Goal: Task Accomplishment & Management: Complete application form

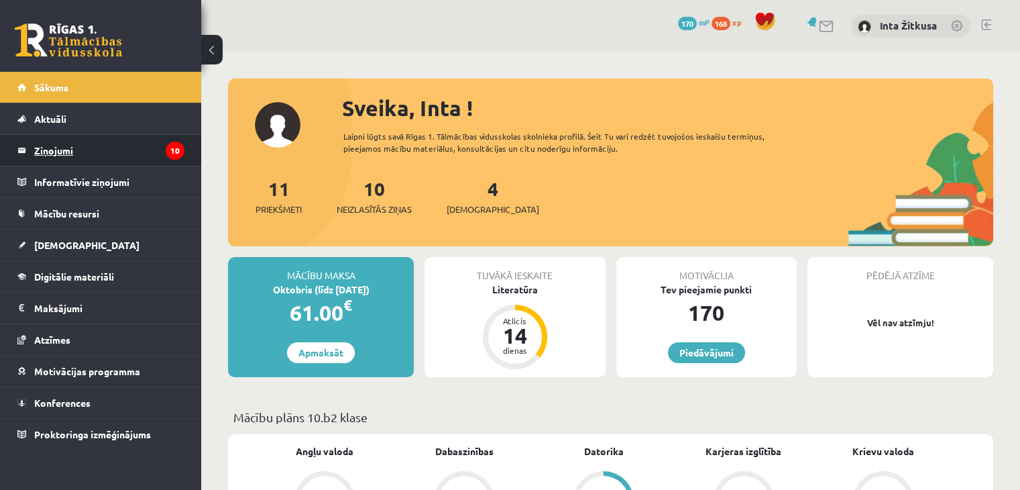
click at [69, 151] on legend "Ziņojumi 10" at bounding box center [109, 150] width 150 height 31
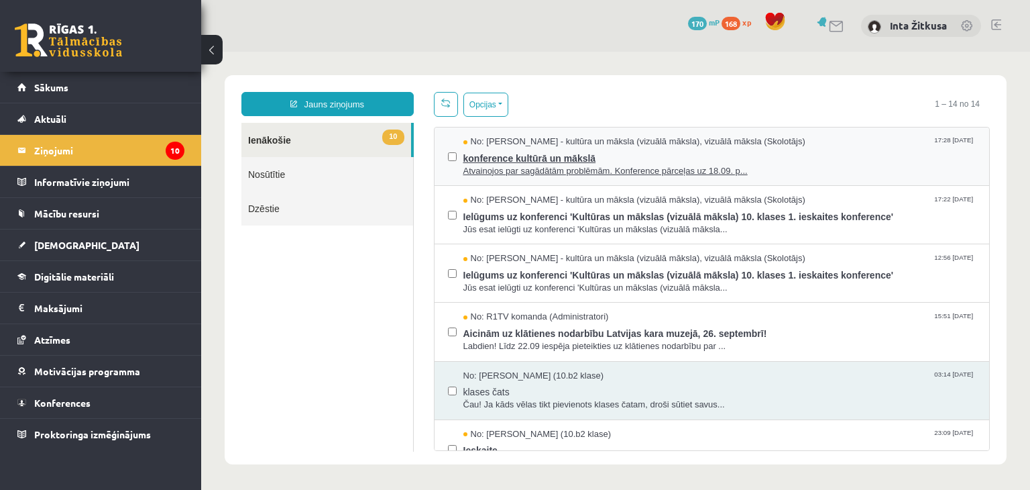
click at [486, 162] on span "konference kultūrā un mākslā" at bounding box center [720, 156] width 513 height 17
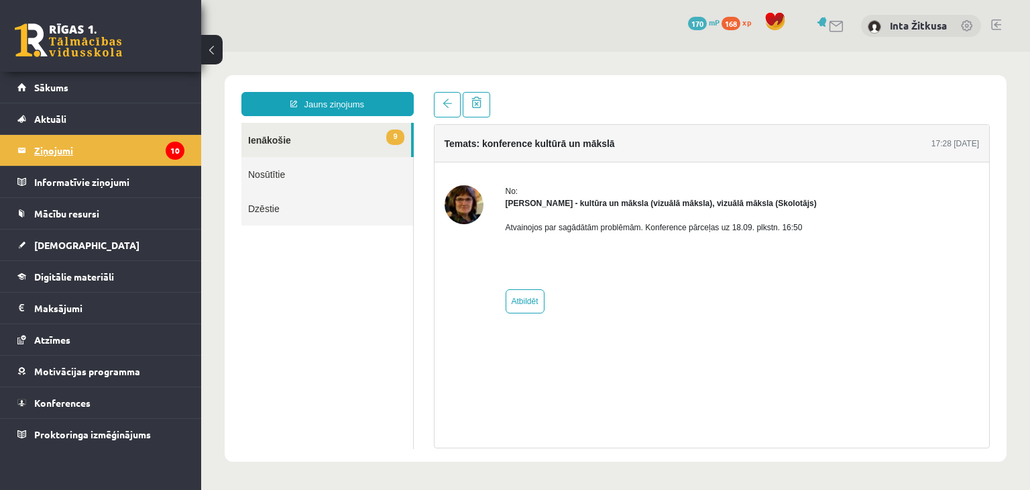
click at [62, 150] on legend "Ziņojumi 10" at bounding box center [109, 150] width 150 height 31
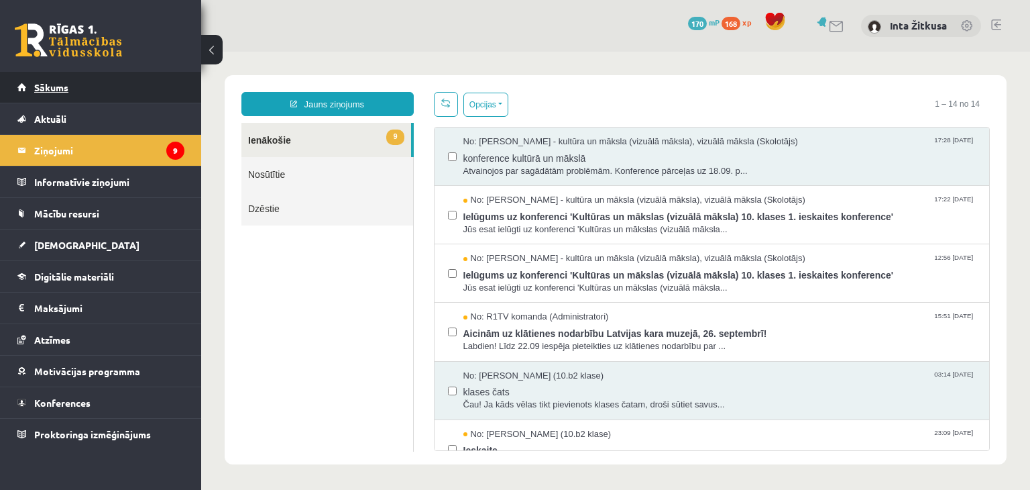
click at [54, 95] on link "Sākums" at bounding box center [100, 87] width 167 height 31
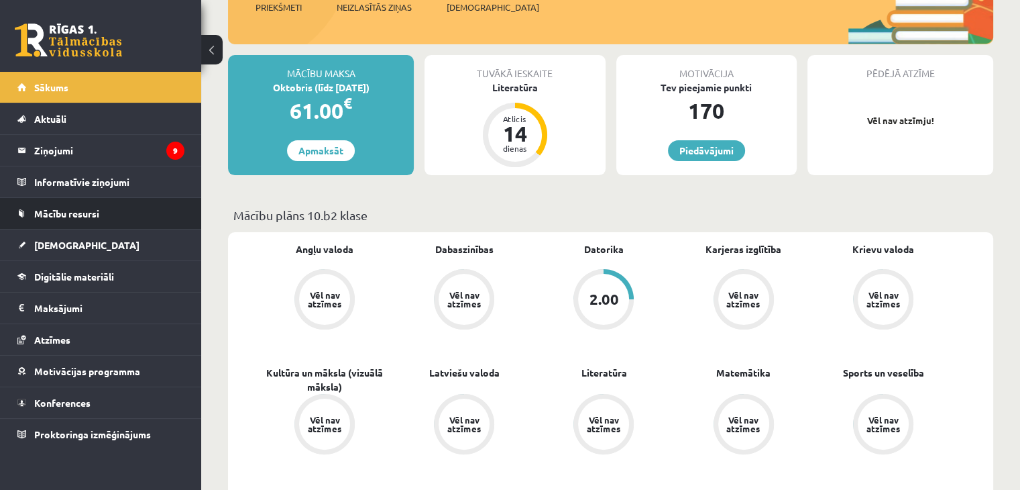
scroll to position [67, 0]
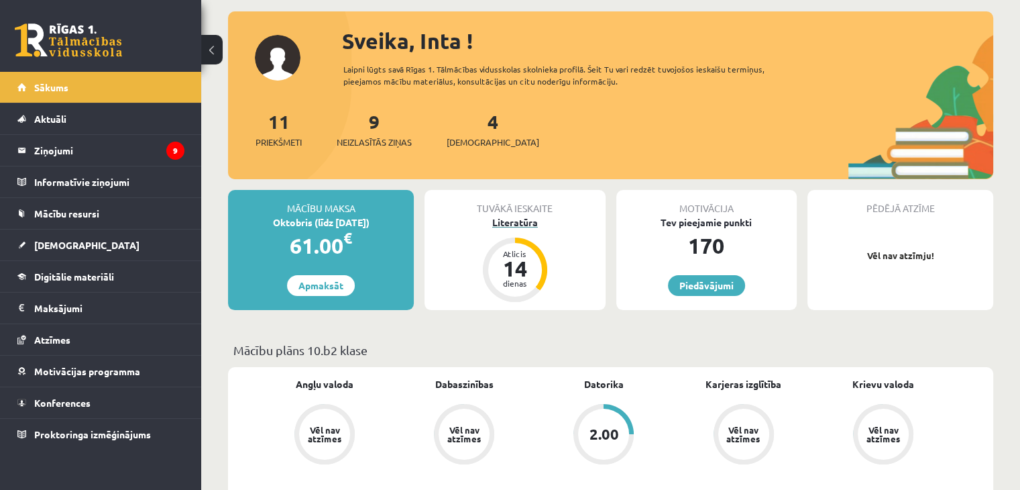
click at [514, 251] on div "Atlicis" at bounding box center [515, 254] width 40 height 8
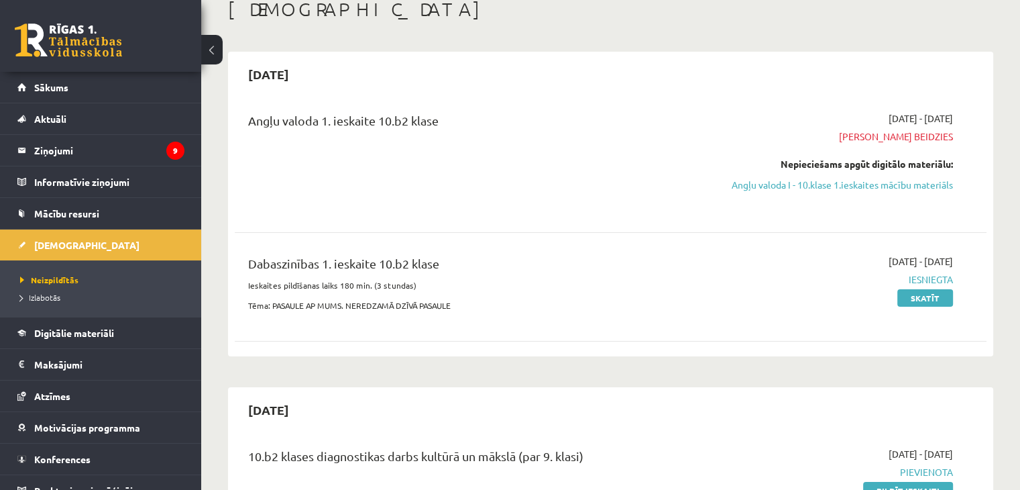
scroll to position [201, 0]
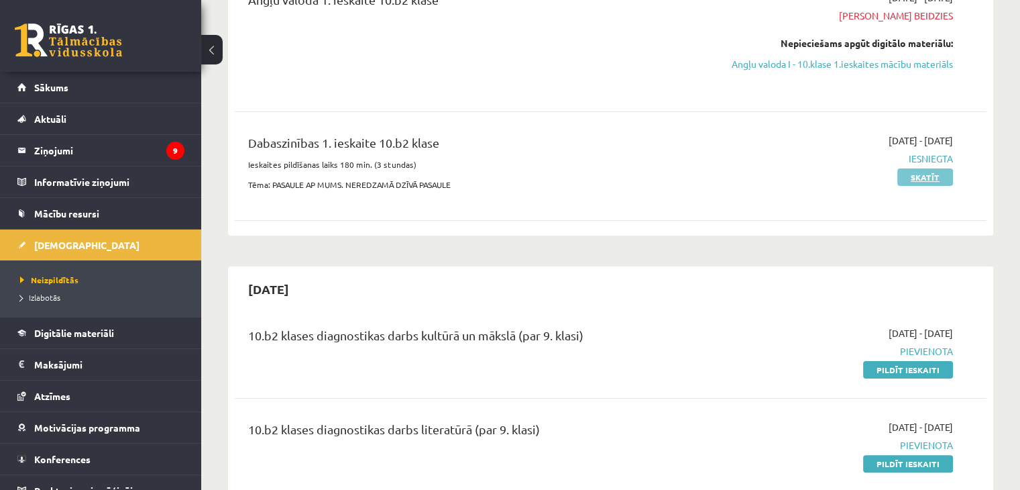
click at [911, 186] on link "Skatīt" at bounding box center [926, 176] width 56 height 17
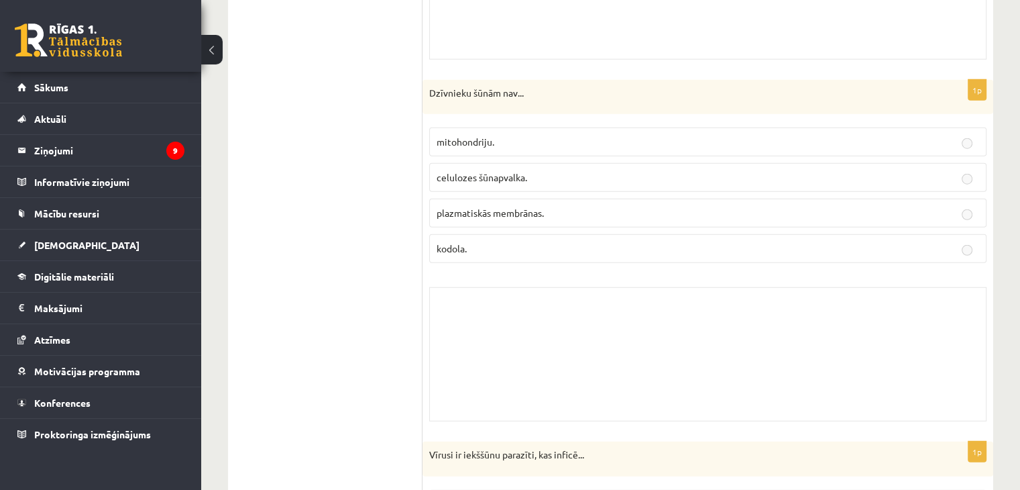
scroll to position [3555, 0]
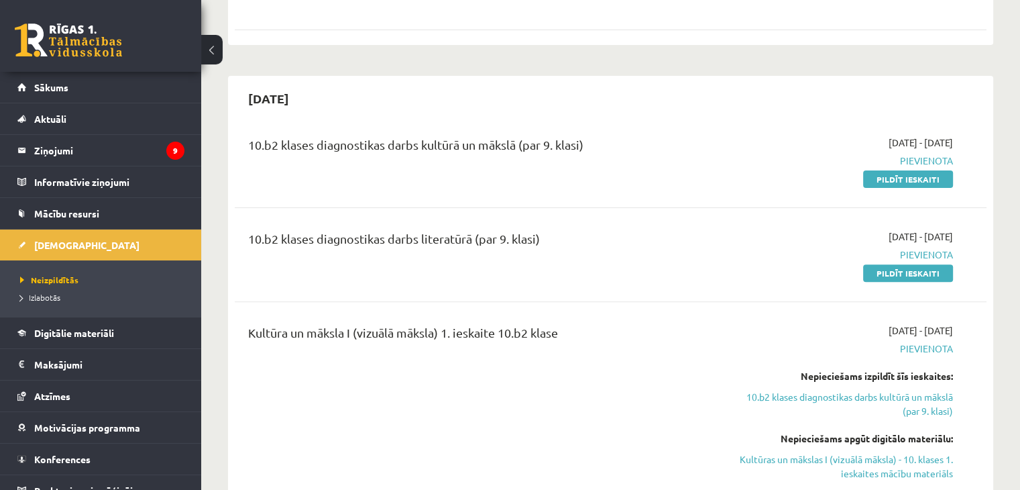
scroll to position [400, 0]
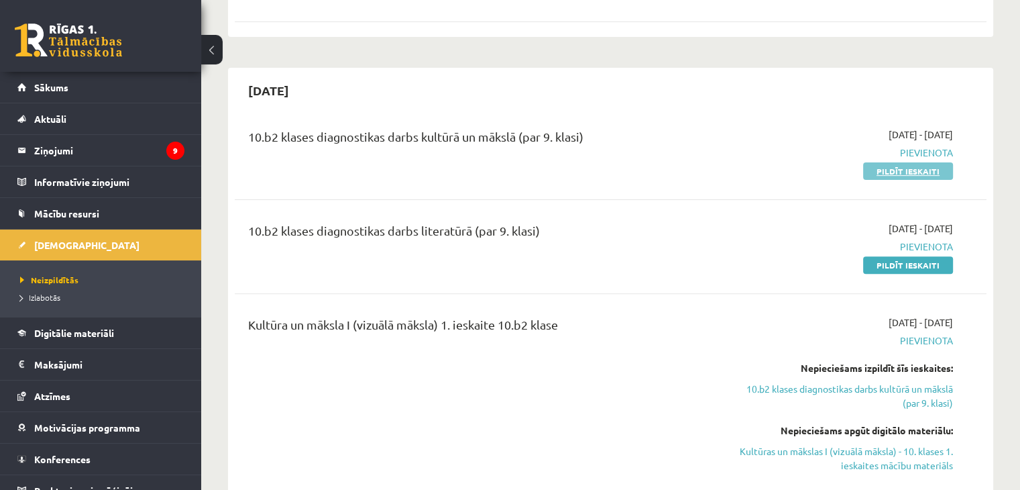
click at [895, 180] on link "Pildīt ieskaiti" at bounding box center [908, 170] width 90 height 17
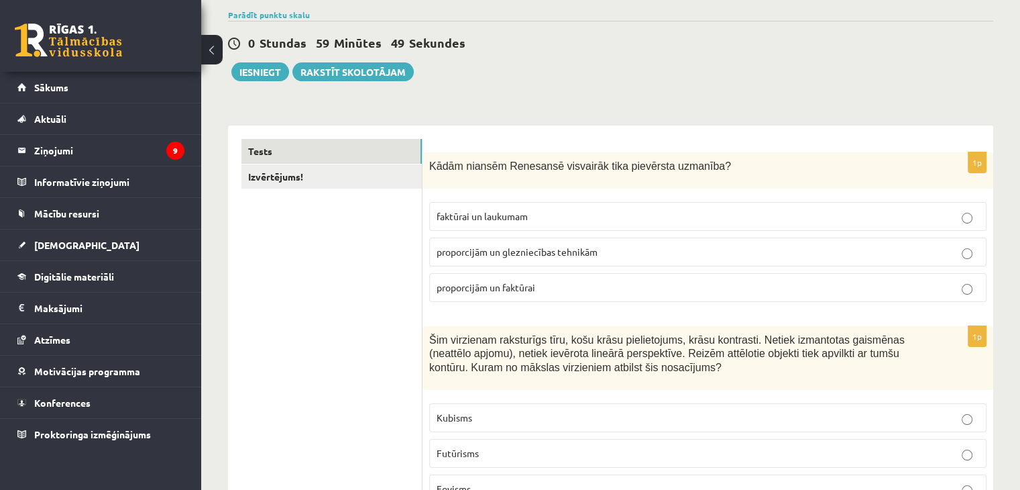
scroll to position [134, 0]
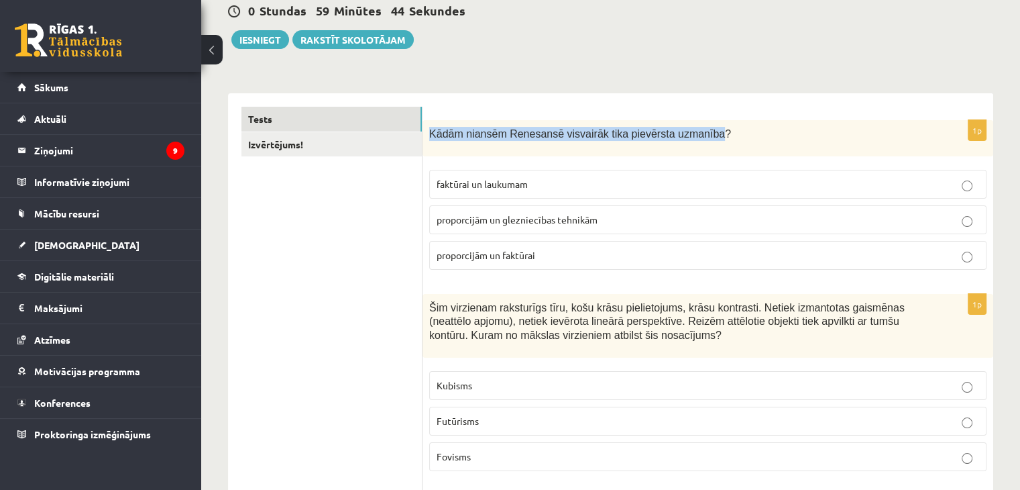
drag, startPoint x: 431, startPoint y: 133, endPoint x: 691, endPoint y: 123, distance: 259.8
click at [694, 125] on div "Kādām niansēm Renesansē visvairāk tika pievērsta uzmanība?" at bounding box center [708, 138] width 571 height 36
copy span "Kādām niansēm Renesansē visvairāk tika pievērsta uzmanība"
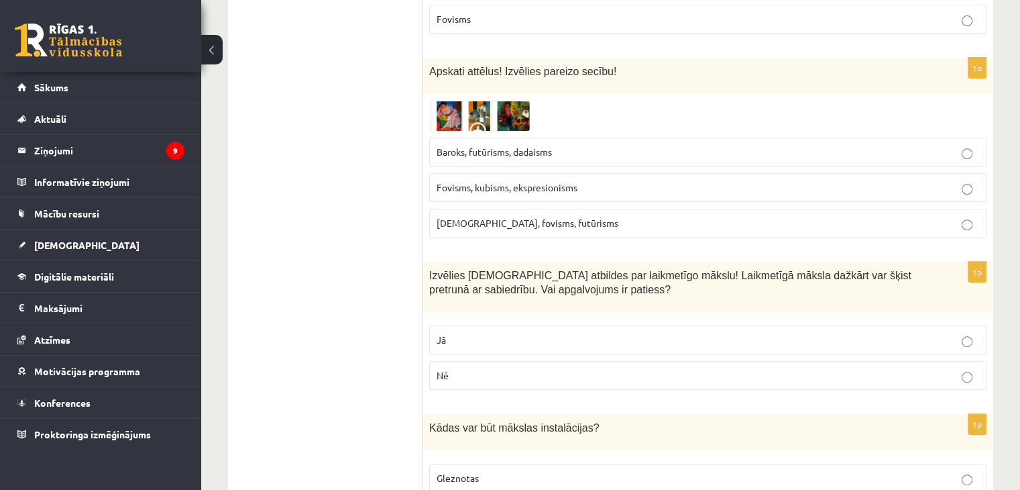
scroll to position [604, 0]
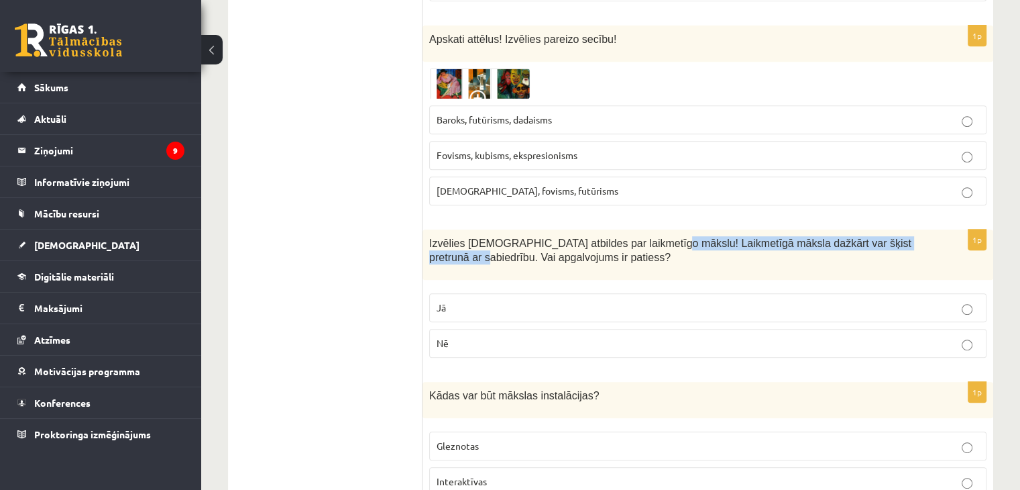
drag, startPoint x: 640, startPoint y: 241, endPoint x: 893, endPoint y: 243, distance: 253.6
click at [893, 243] on span "Izvēlies pareizās atbildes par laikmetīgo mākslu! Laikmetīgā māksla dažkārt var…" at bounding box center [670, 249] width 482 height 25
copy span "Laikmetīgā māksla dažkārt var šķist pretrunā ar sabiedrību."
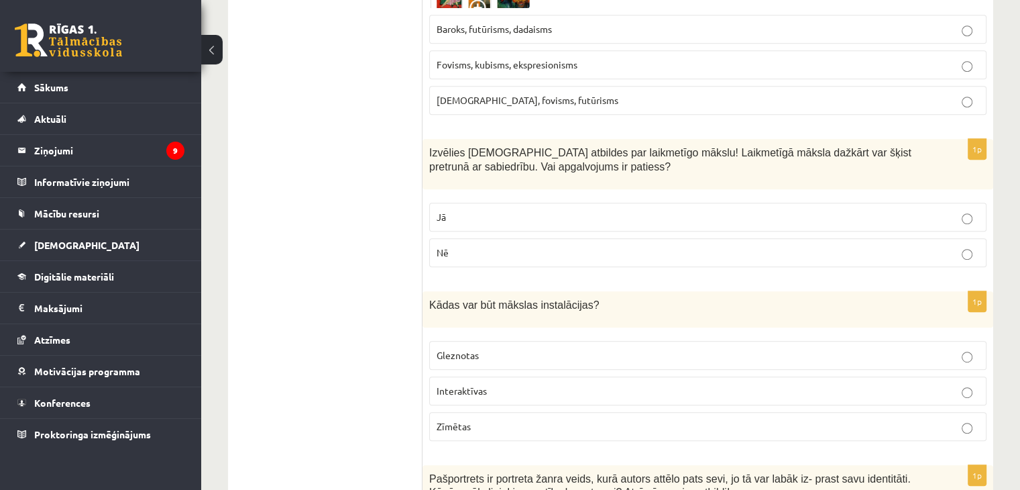
scroll to position [872, 0]
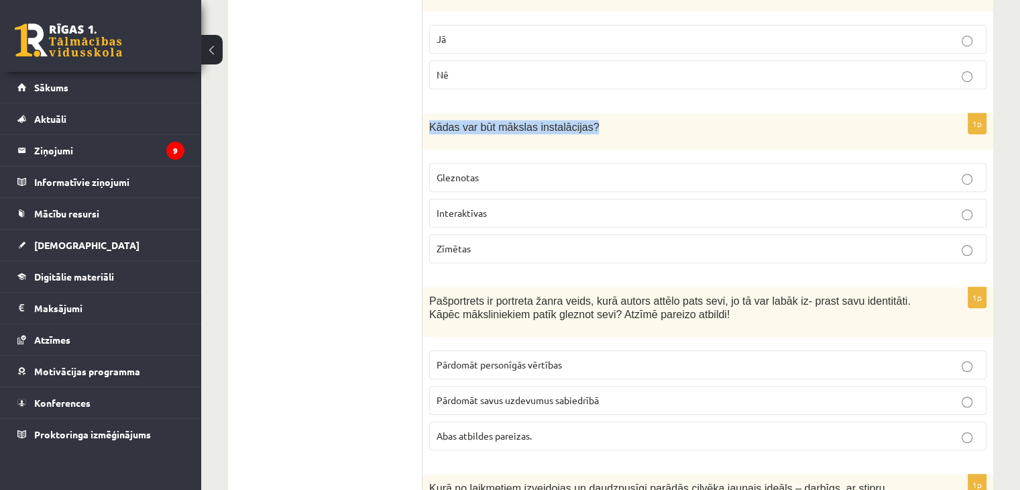
drag, startPoint x: 429, startPoint y: 120, endPoint x: 583, endPoint y: 123, distance: 153.6
click at [586, 129] on p "Kādas var būt mākslas instalācijas?" at bounding box center [674, 127] width 490 height 14
copy span "Kādas var būt mākslas instalācijas?"
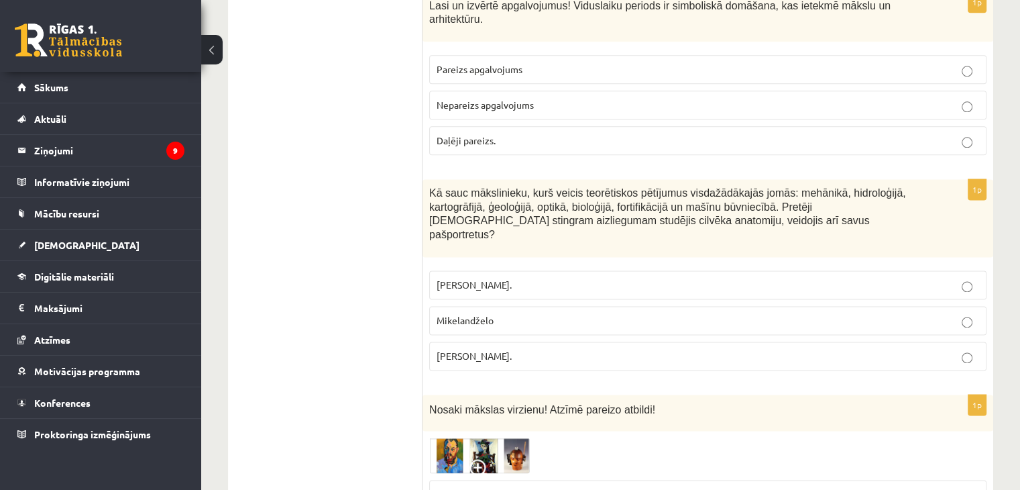
scroll to position [1778, 0]
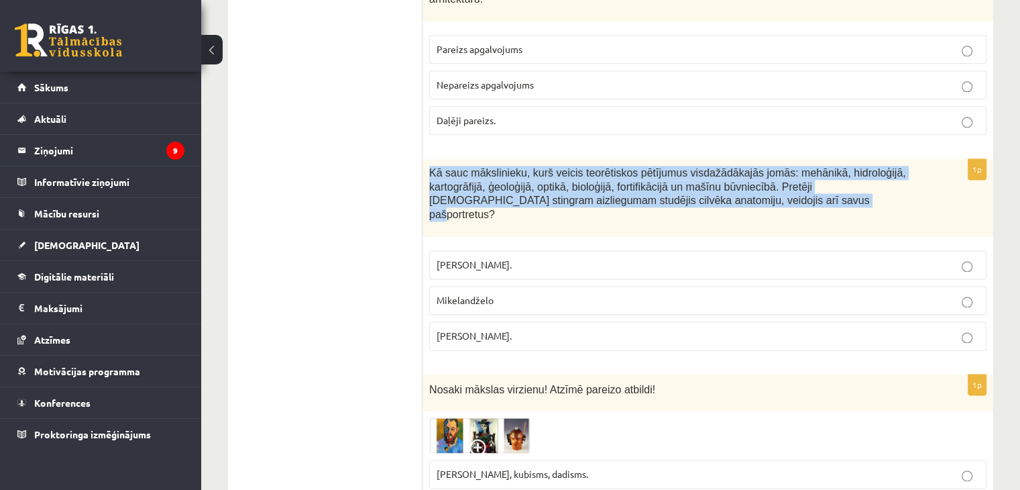
drag, startPoint x: 430, startPoint y: 147, endPoint x: 655, endPoint y: 182, distance: 227.4
click at [655, 182] on p "Kā sauc mākslinieku, kurš veicis teorētiskos pētījumus visdažādākajās jomās: me…" at bounding box center [674, 193] width 490 height 55
copy span "Kā sauc mākslinieku, kurš veicis teorētiskos pētījumus visdažādākajās jomās: me…"
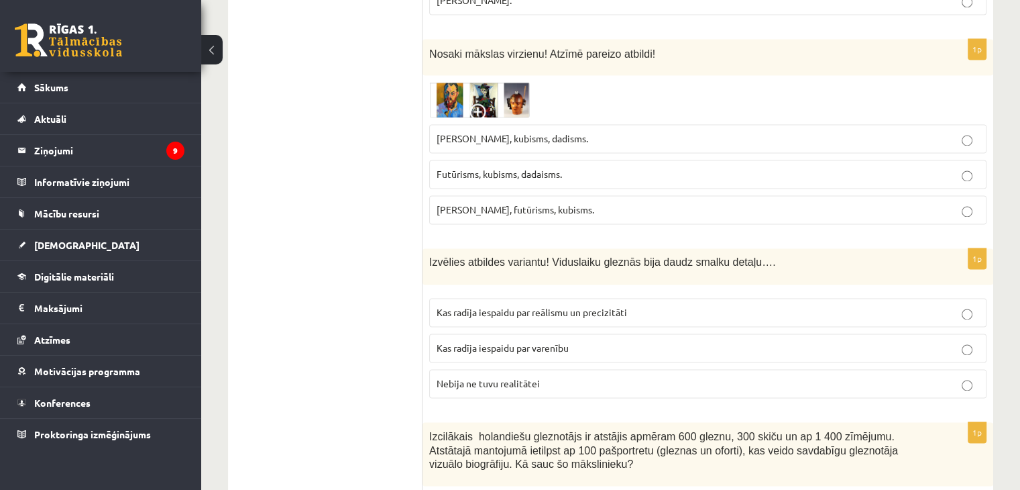
scroll to position [2046, 0]
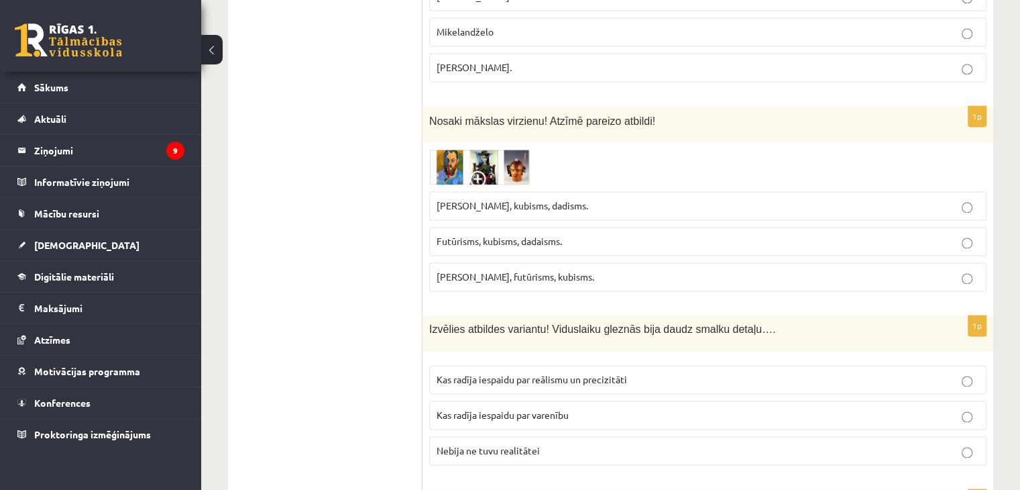
click at [971, 270] on p "Fovisms, futūrisms, kubisms." at bounding box center [708, 277] width 543 height 14
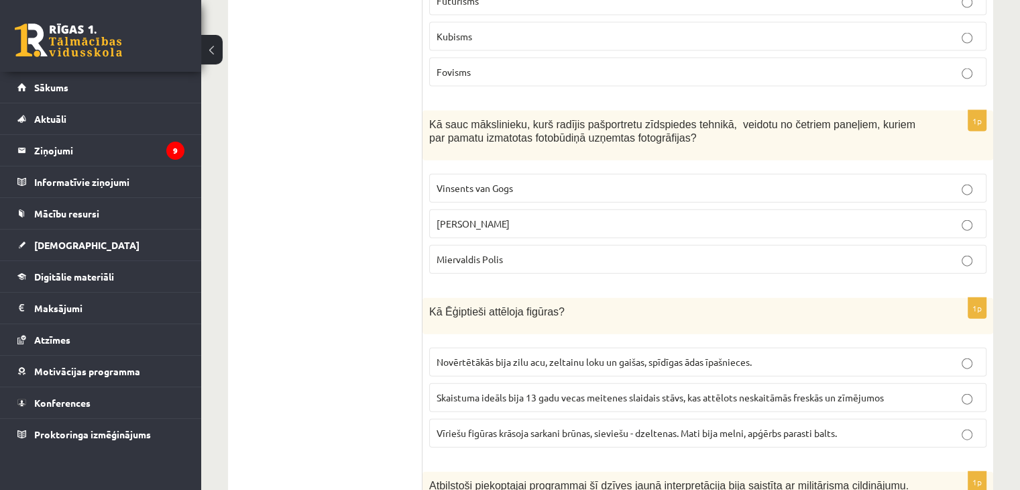
scroll to position [3052, 0]
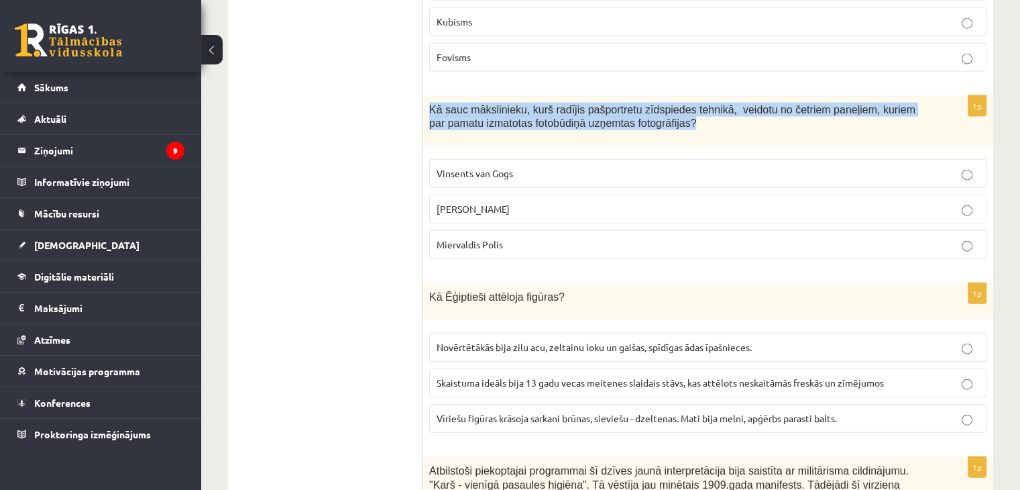
drag, startPoint x: 429, startPoint y: 65, endPoint x: 665, endPoint y: 87, distance: 236.4
click at [665, 103] on p "Kā sauc mākslinieku, kurš radījis pašportretu zīdspiedes tehnikā, veidotu no če…" at bounding box center [674, 117] width 490 height 28
copy span "Kā sauc mākslinieku, kurš radījis pašportretu zīdspiedes tehnikā, veidotu no če…"
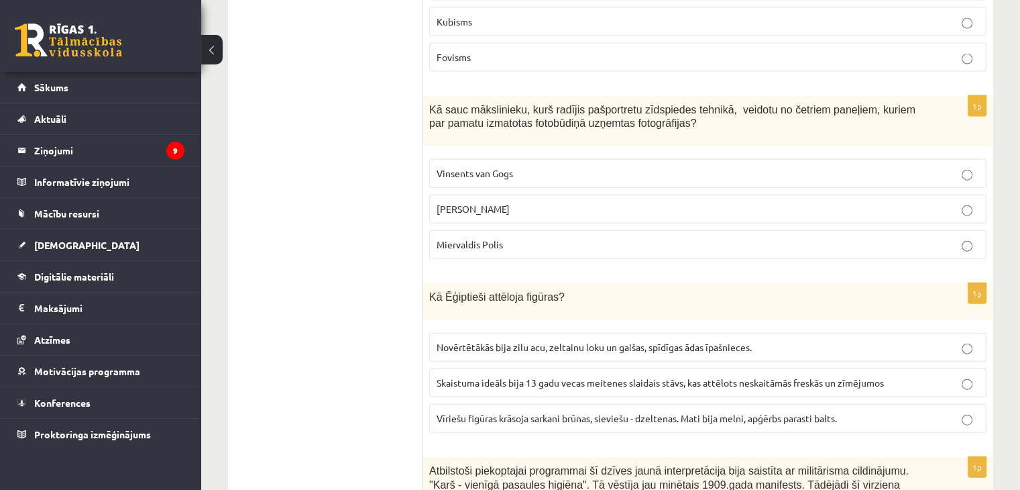
click at [375, 215] on ul "Tests Izvērtējums!" at bounding box center [331, 369] width 181 height 6361
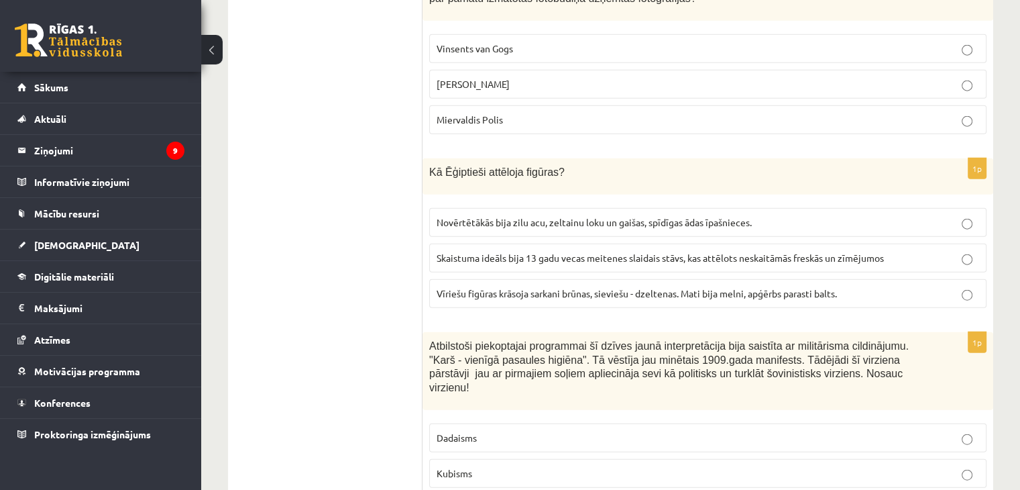
scroll to position [3186, 0]
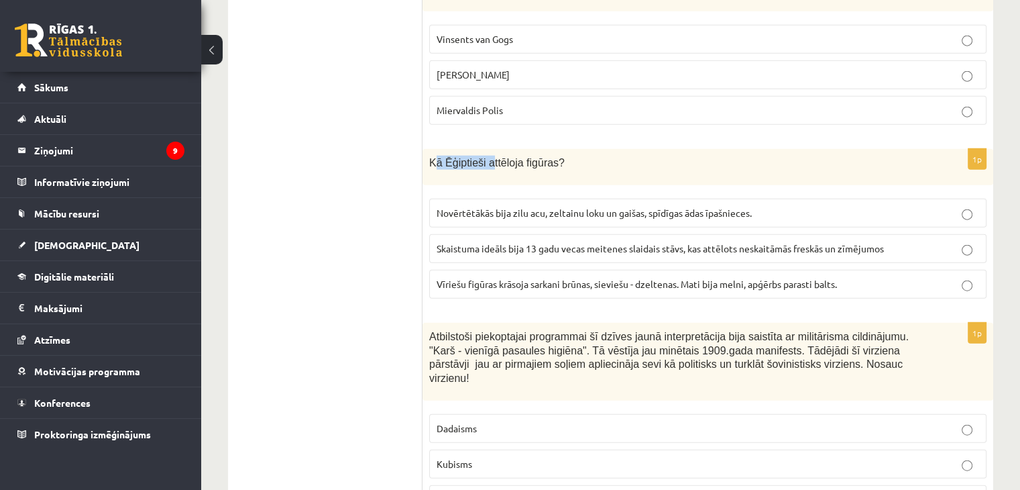
drag, startPoint x: 433, startPoint y: 122, endPoint x: 407, endPoint y: 111, distance: 27.7
click at [469, 157] on span "Kā Ēģiptieši attēloja figūras?" at bounding box center [496, 162] width 135 height 11
drag, startPoint x: 426, startPoint y: 120, endPoint x: 547, endPoint y: 127, distance: 121.0
click at [547, 149] on div "Kā Ēģiptieši attēloja figūras?" at bounding box center [708, 167] width 571 height 36
copy span "Kā Ēģiptieši attēloja figūras"
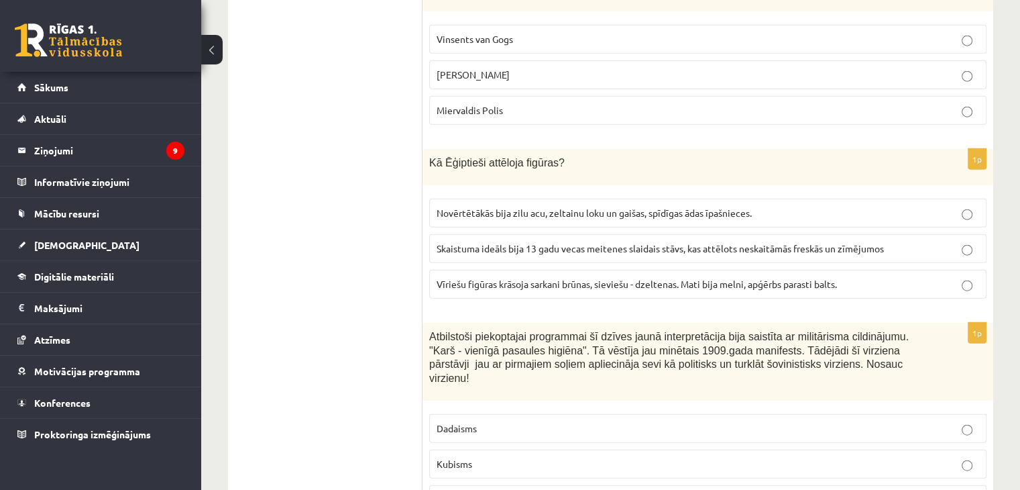
click at [327, 154] on ul "Tests Izvērtējums!" at bounding box center [331, 235] width 181 height 6361
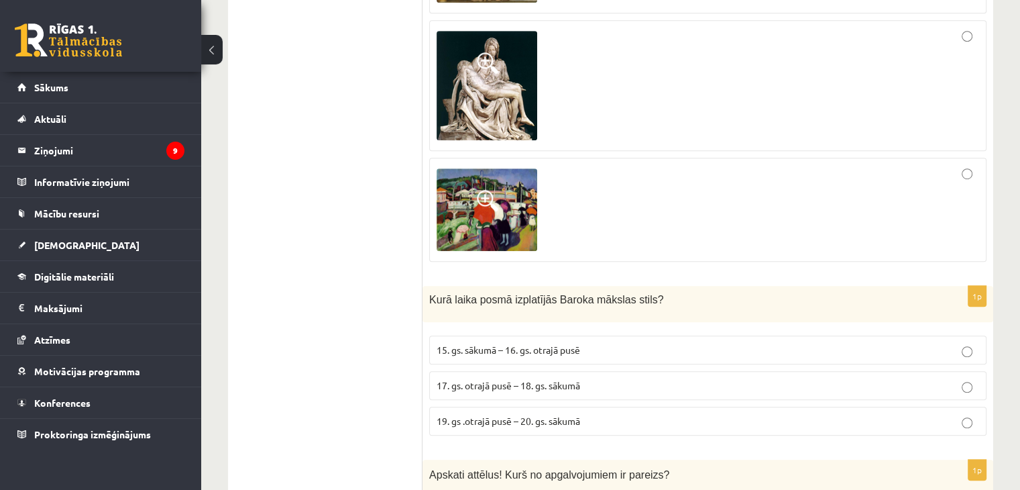
scroll to position [5936, 0]
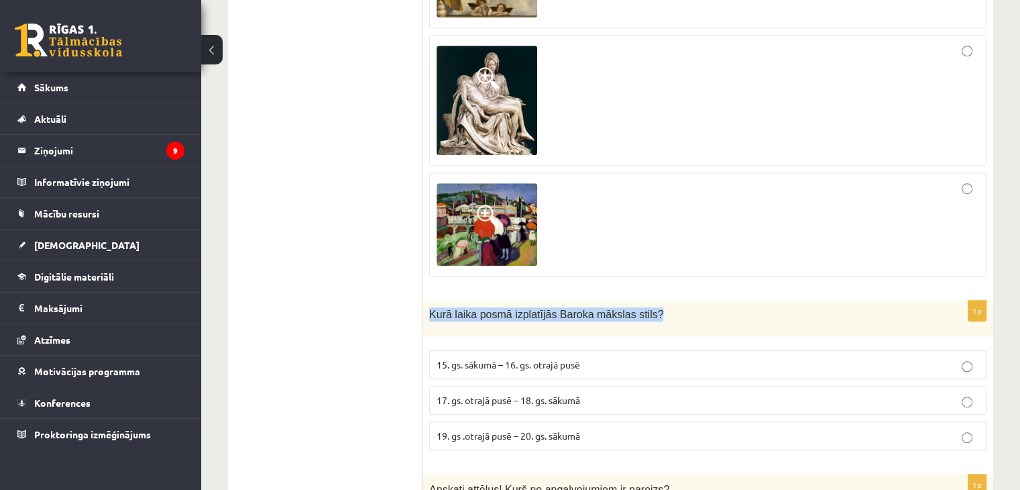
drag, startPoint x: 430, startPoint y: 234, endPoint x: 639, endPoint y: 239, distance: 209.4
click at [639, 307] on p "Kurā laika posmā izplatījās Baroka mākslas stils?" at bounding box center [674, 314] width 490 height 14
copy span "Kurā laika posmā izplatījās Baroka mākslas stils?"
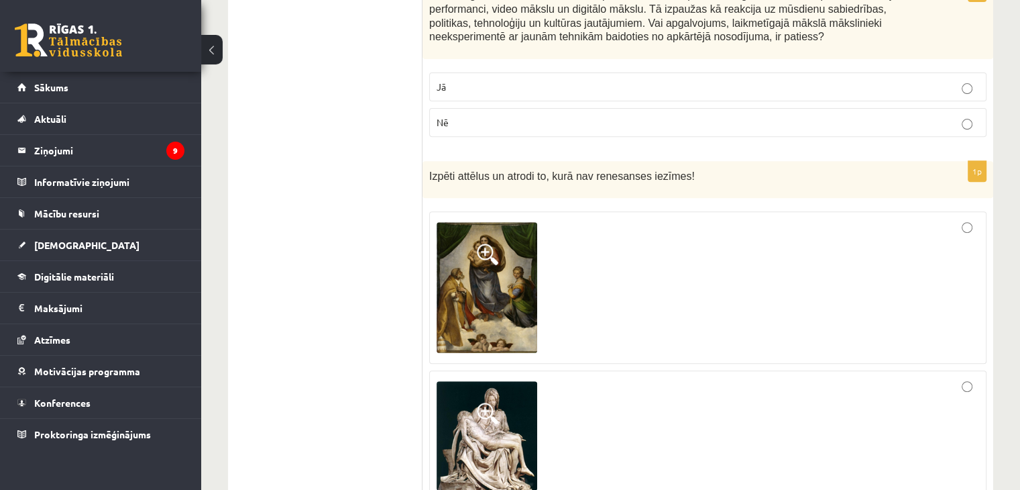
scroll to position [5668, 0]
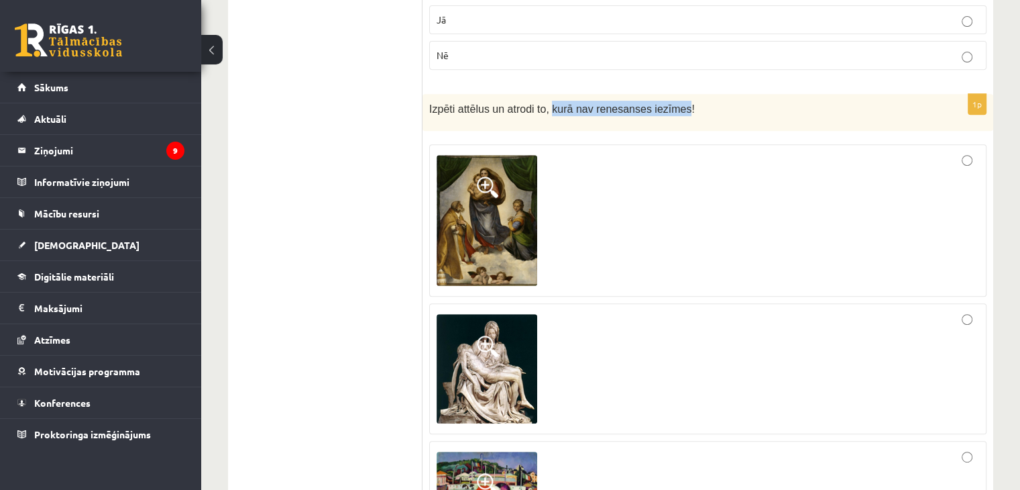
drag, startPoint x: 544, startPoint y: 30, endPoint x: 668, endPoint y: 33, distance: 124.1
click at [668, 103] on span "Izpēti attēlus un atrodi to, kurā nav renesanses iezīmes!" at bounding box center [562, 108] width 266 height 11
click at [716, 101] on p "Izpēti attēlus un atrodi to, kurā nav renesanses iezīmes!" at bounding box center [674, 108] width 490 height 15
drag, startPoint x: 585, startPoint y: 30, endPoint x: 676, endPoint y: 28, distance: 91.3
click at [676, 101] on p "Izpēti attēlus un atrodi to, kurā nav renesanses iezīmes!" at bounding box center [674, 108] width 490 height 15
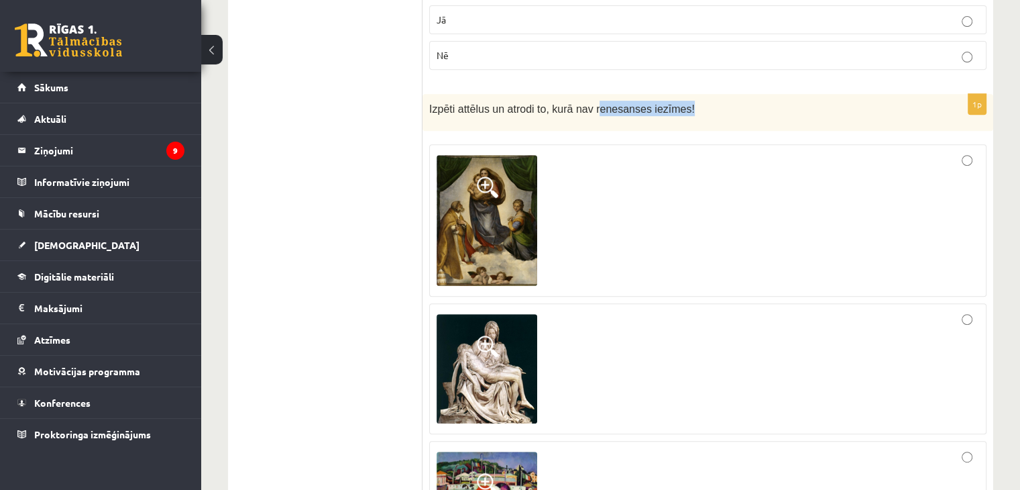
copy span "enesanses iezīmes!"
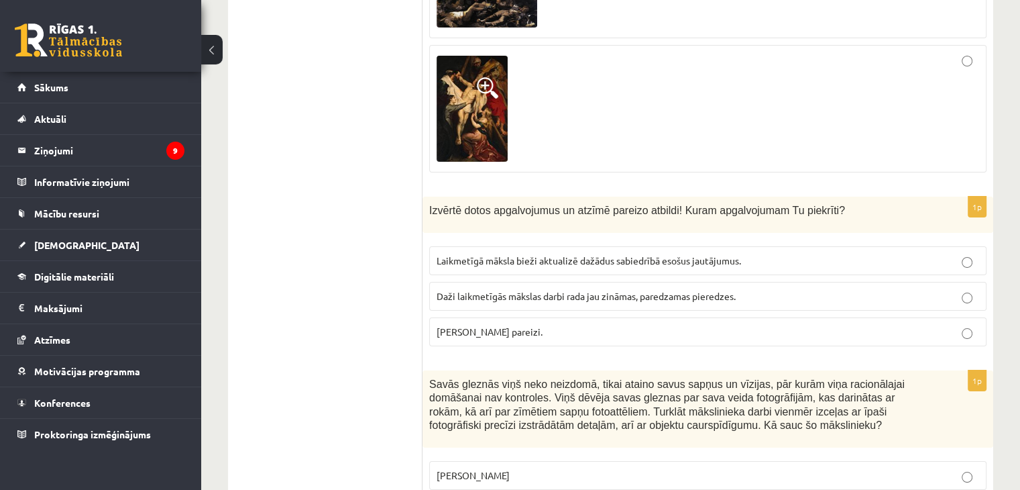
scroll to position [5064, 0]
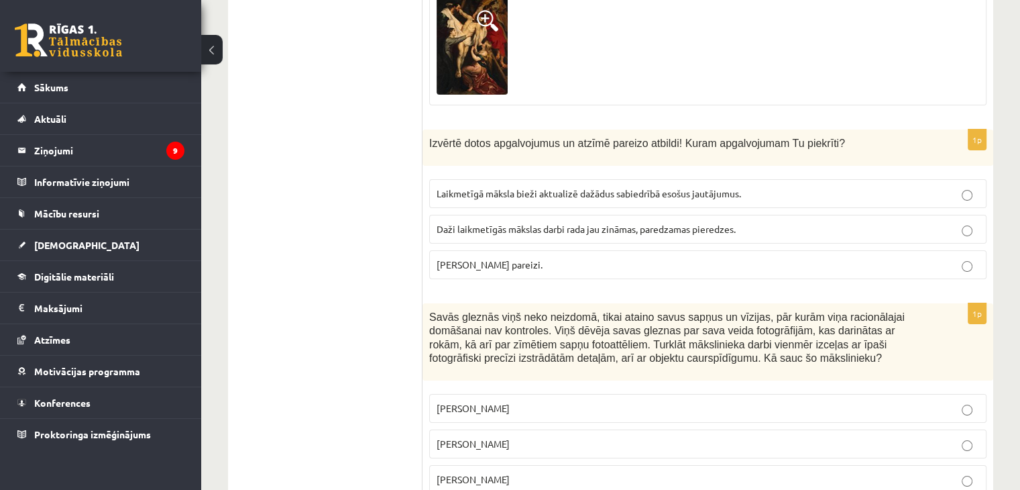
click at [961, 401] on p "Pablo Pikaso" at bounding box center [708, 408] width 543 height 14
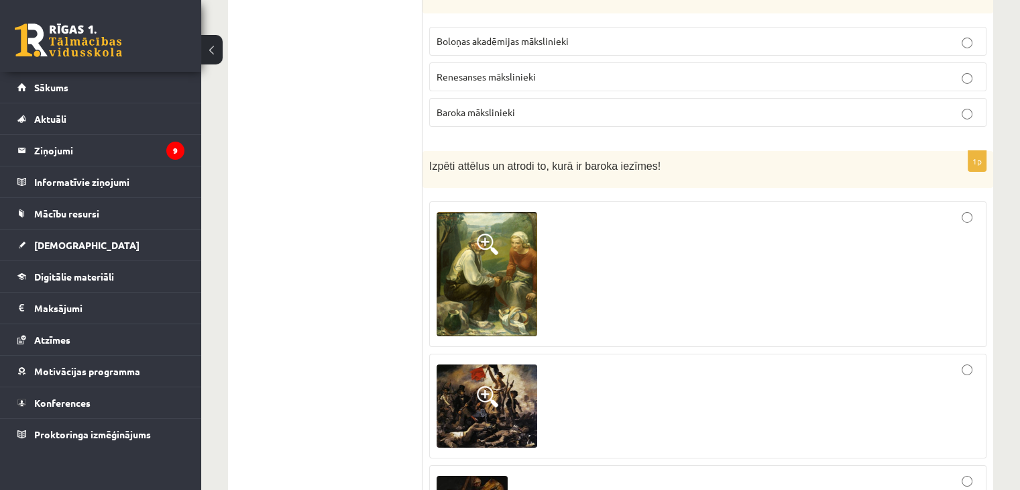
scroll to position [4595, 0]
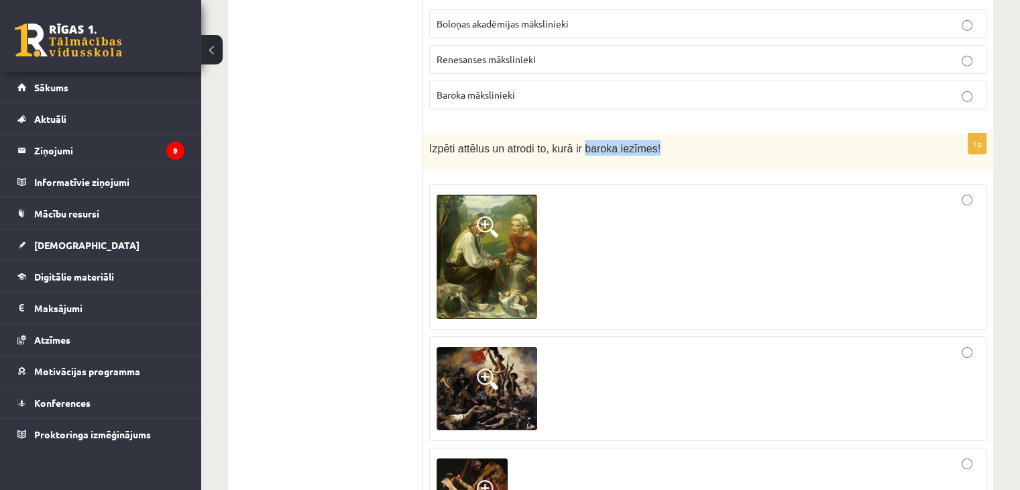
drag, startPoint x: 574, startPoint y: 70, endPoint x: 643, endPoint y: 74, distance: 68.5
click at [643, 140] on p "Izpēti attēlus un atrodi to, kurā ir baroka iezīmes!" at bounding box center [674, 147] width 490 height 15
copy span "baroka iezīmes!"
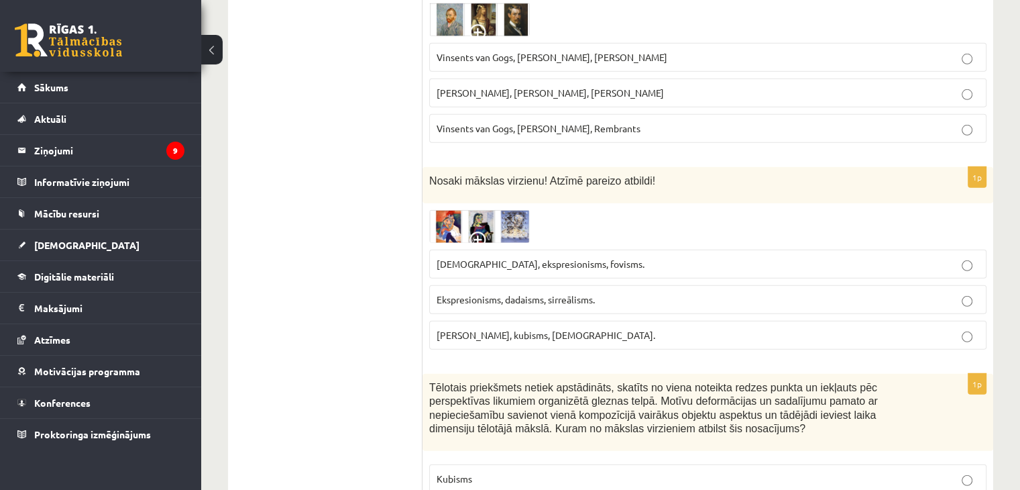
scroll to position [3924, 0]
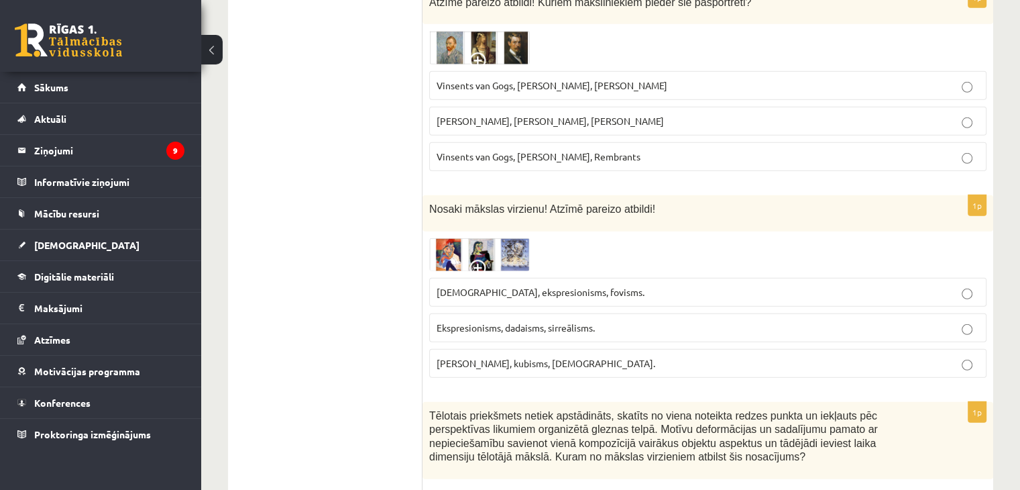
click at [961, 356] on p "Fovisms, kubisms, sirreālisms." at bounding box center [708, 363] width 543 height 14
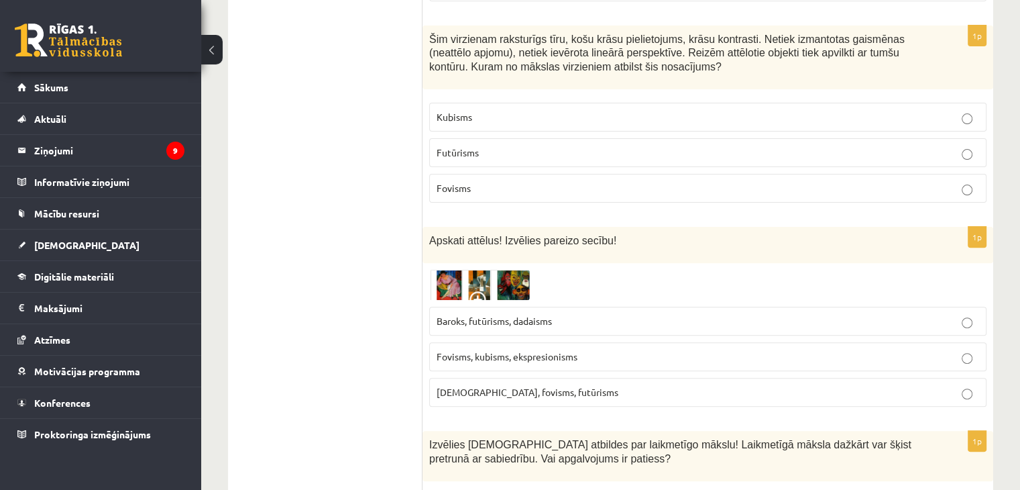
scroll to position [0, 0]
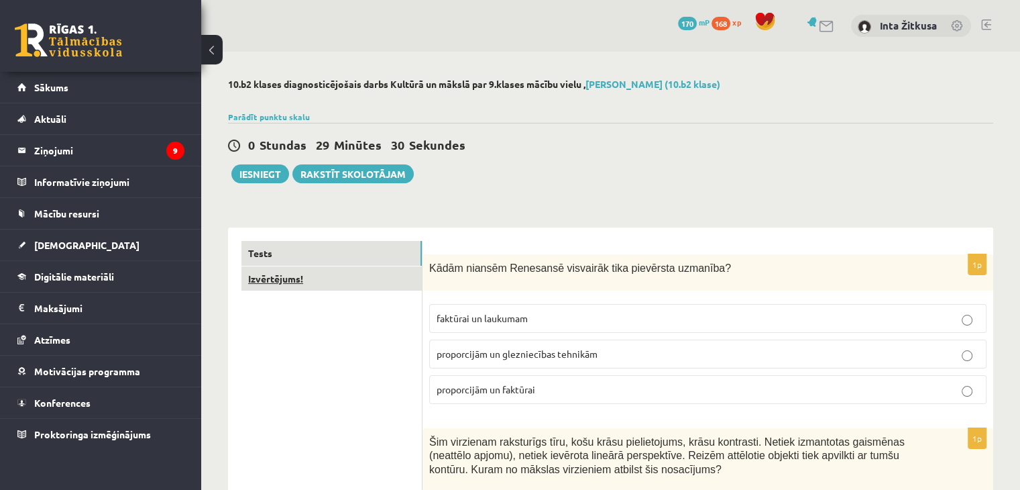
click at [290, 282] on link "Izvērtējums!" at bounding box center [331, 278] width 180 height 25
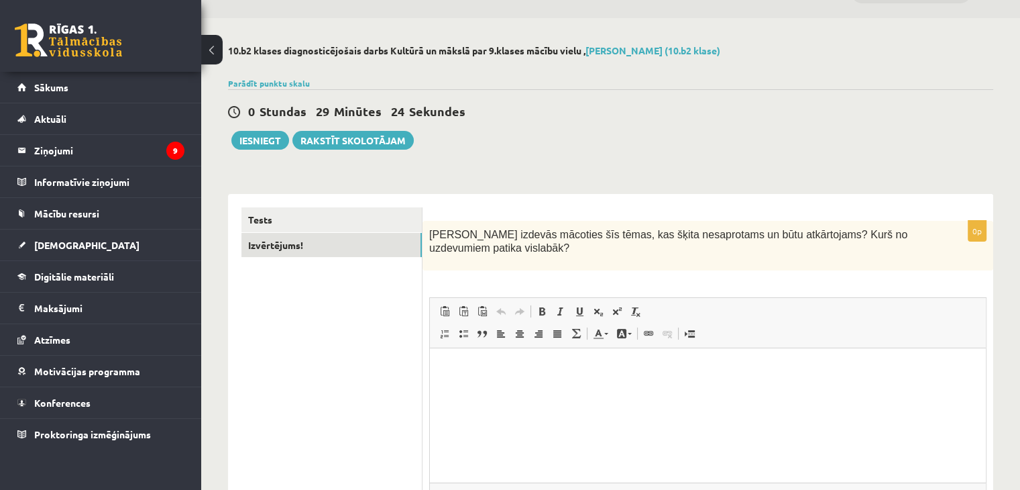
scroll to position [26, 0]
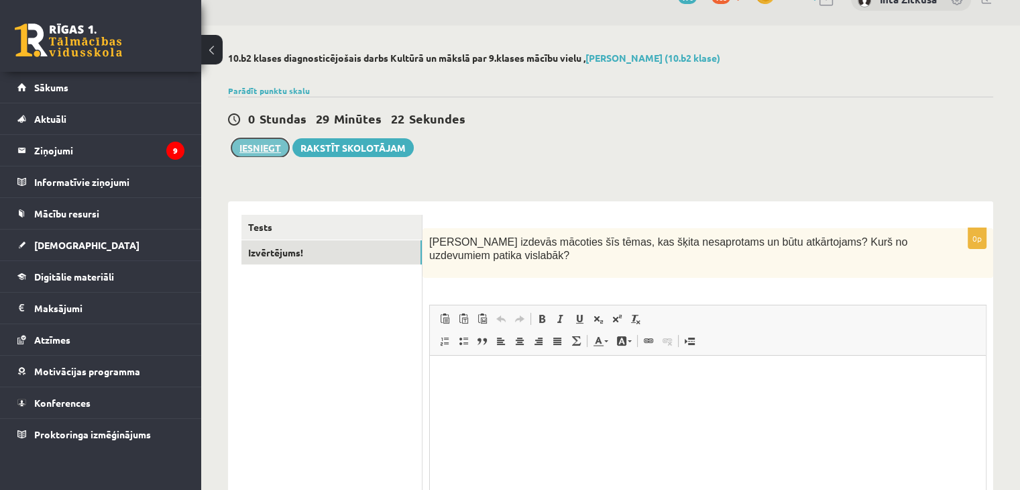
click at [264, 147] on button "Iesniegt" at bounding box center [260, 147] width 58 height 19
click at [327, 226] on link "Tests" at bounding box center [331, 227] width 180 height 25
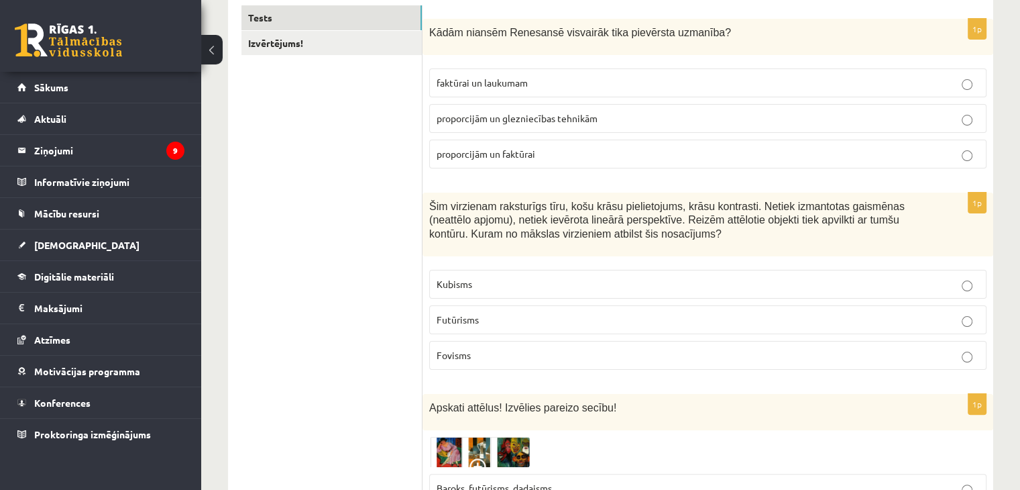
scroll to position [0, 0]
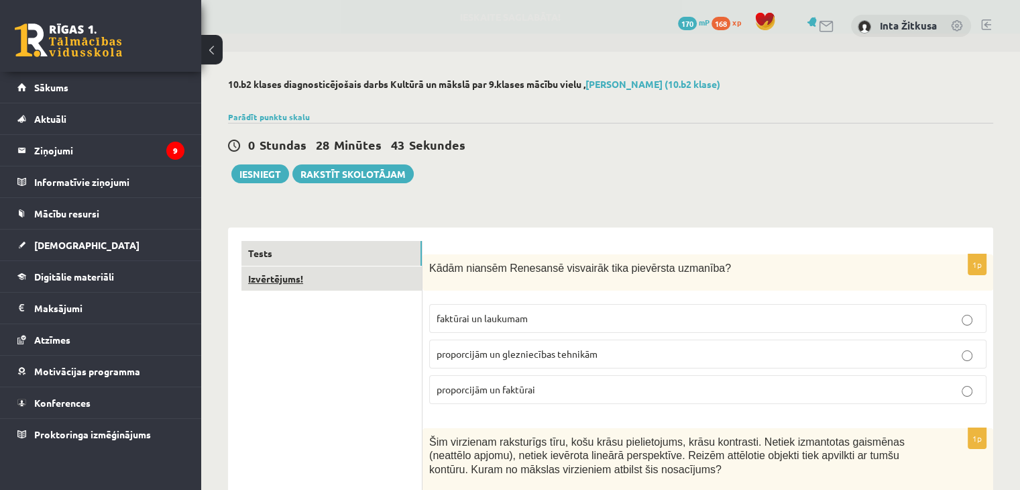
click at [270, 269] on link "Izvērtējums!" at bounding box center [331, 278] width 180 height 25
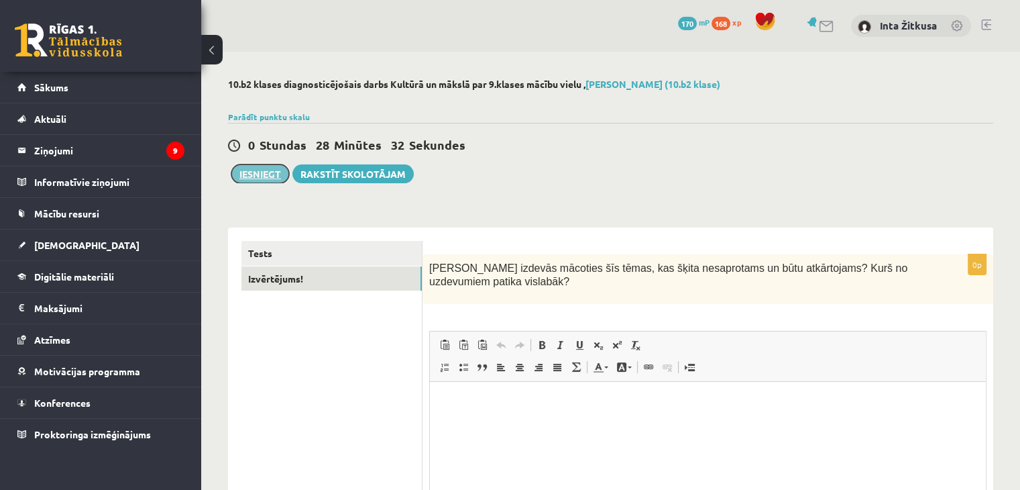
click at [258, 170] on button "Iesniegt" at bounding box center [260, 173] width 58 height 19
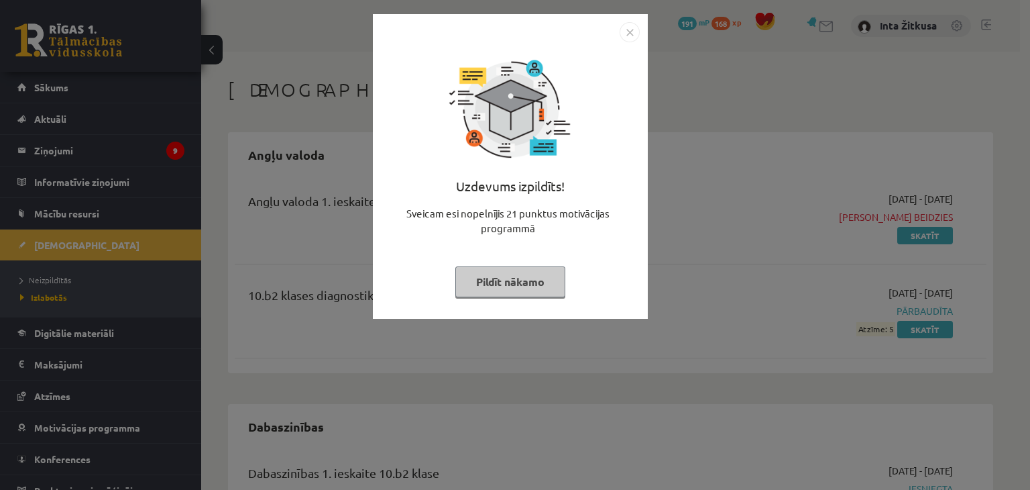
click at [629, 33] on img "Close" at bounding box center [630, 32] width 20 height 20
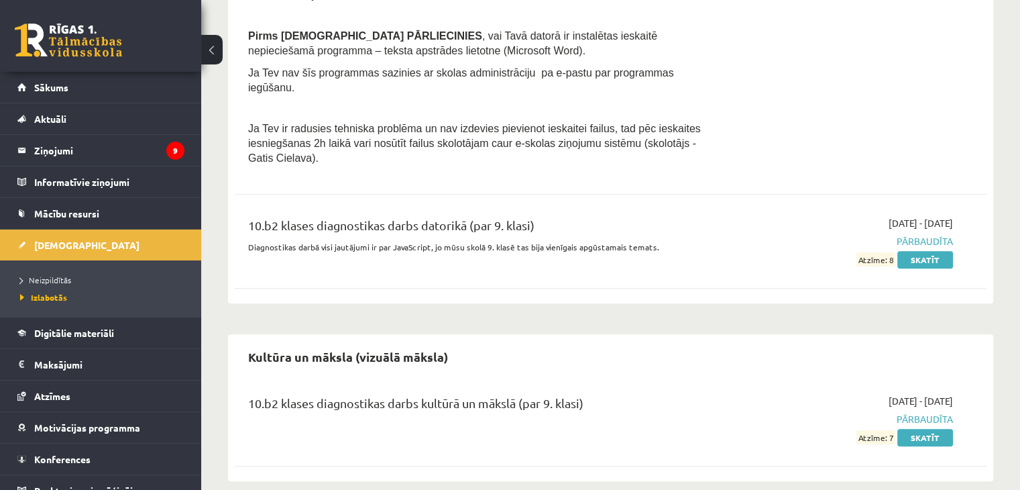
scroll to position [853, 0]
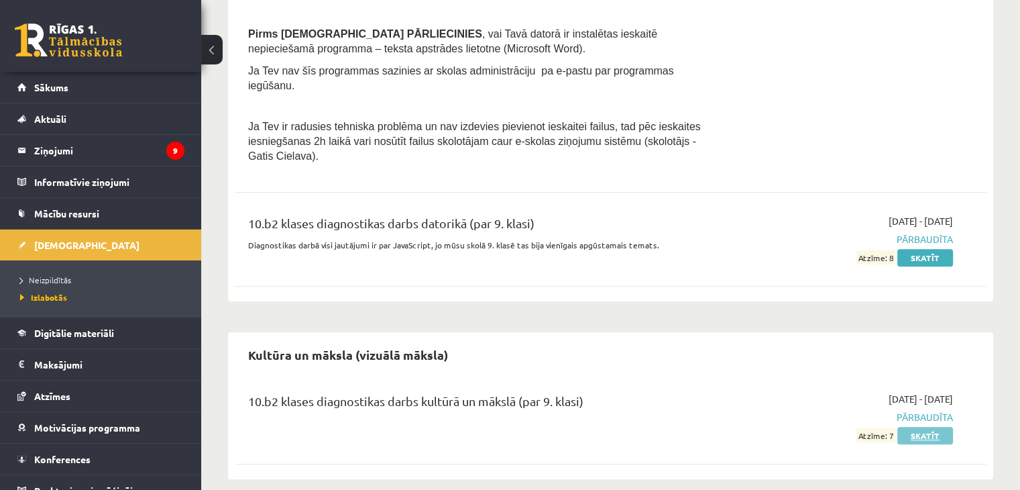
click at [918, 427] on link "Skatīt" at bounding box center [926, 435] width 56 height 17
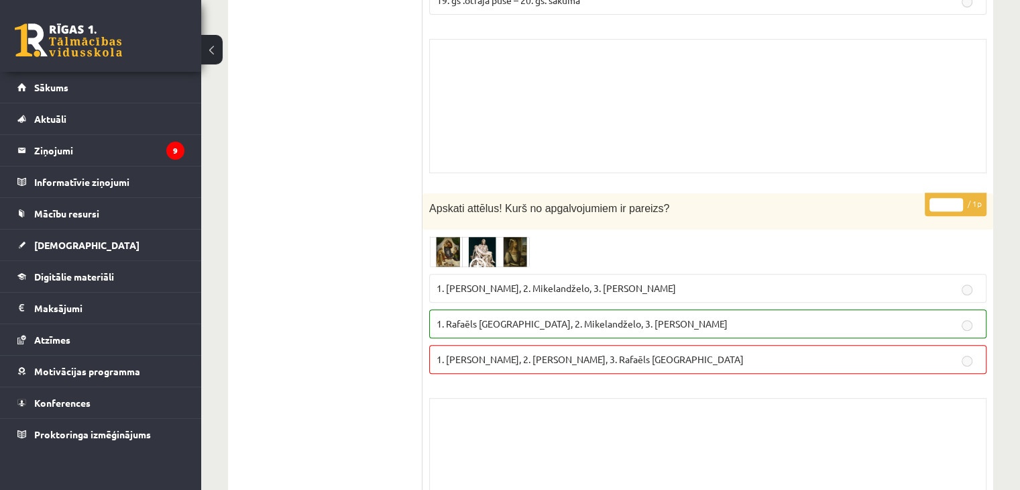
scroll to position [10673, 0]
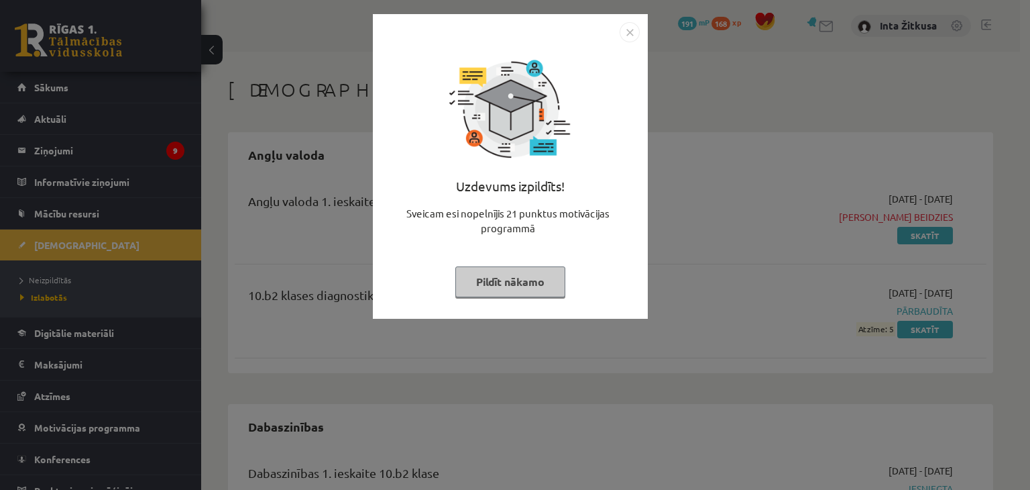
scroll to position [853, 0]
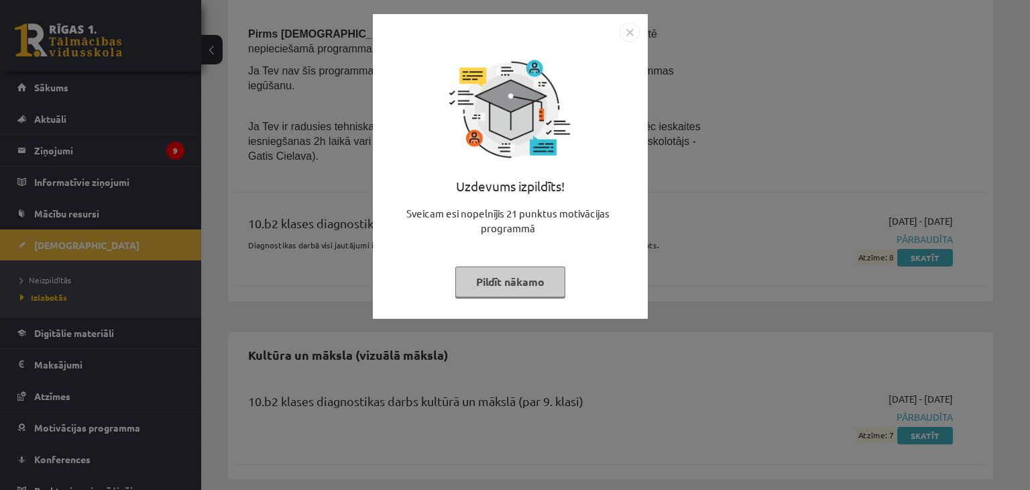
click at [627, 35] on img "Close" at bounding box center [630, 32] width 20 height 20
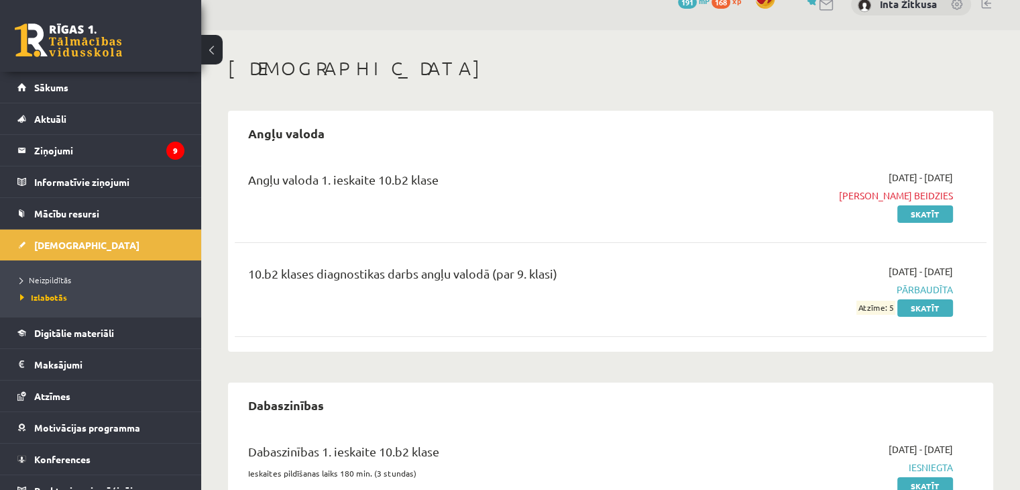
scroll to position [0, 0]
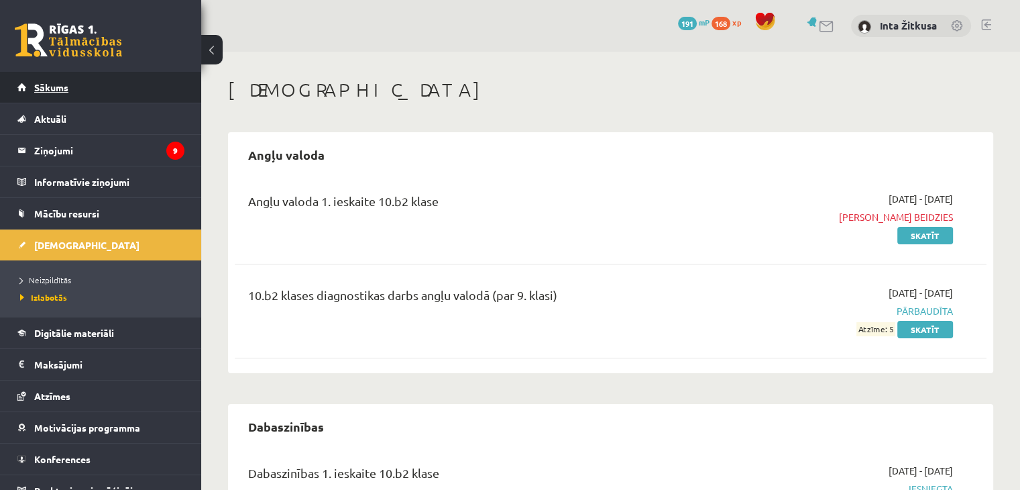
click at [46, 91] on span "Sākums" at bounding box center [51, 87] width 34 height 12
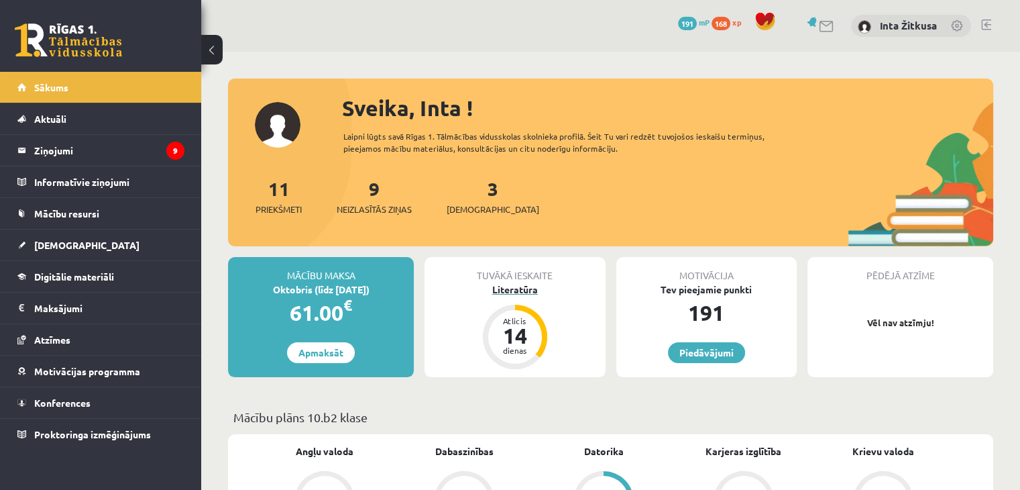
click at [512, 332] on div "14" at bounding box center [515, 335] width 40 height 21
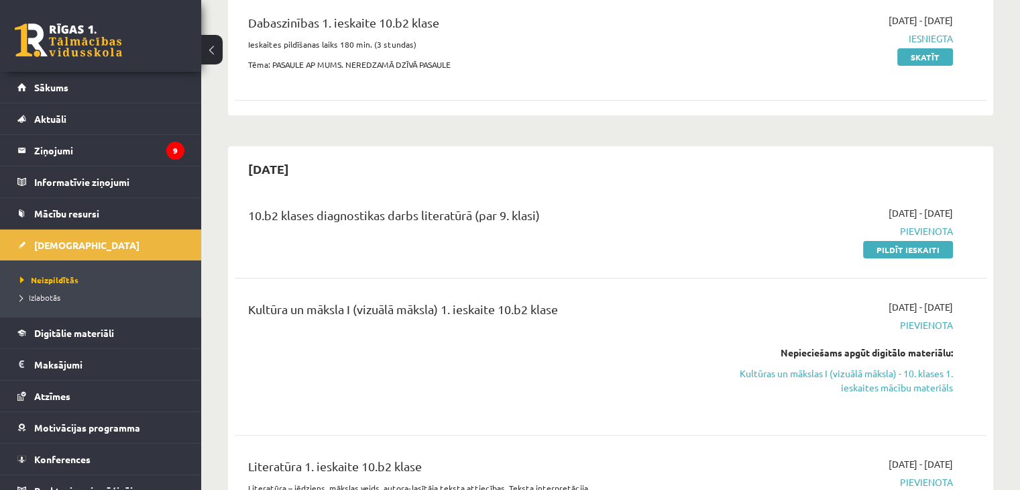
scroll to position [402, 0]
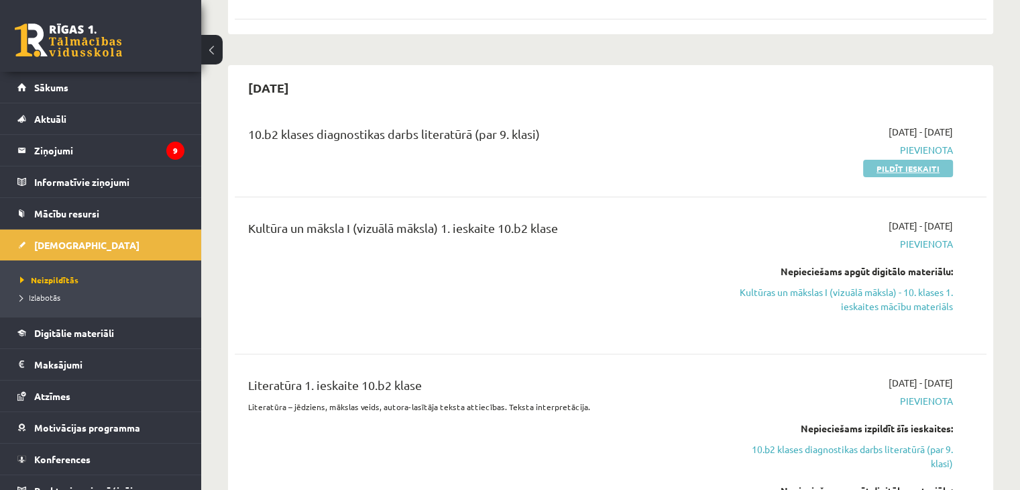
click at [909, 177] on link "Pildīt ieskaiti" at bounding box center [908, 168] width 90 height 17
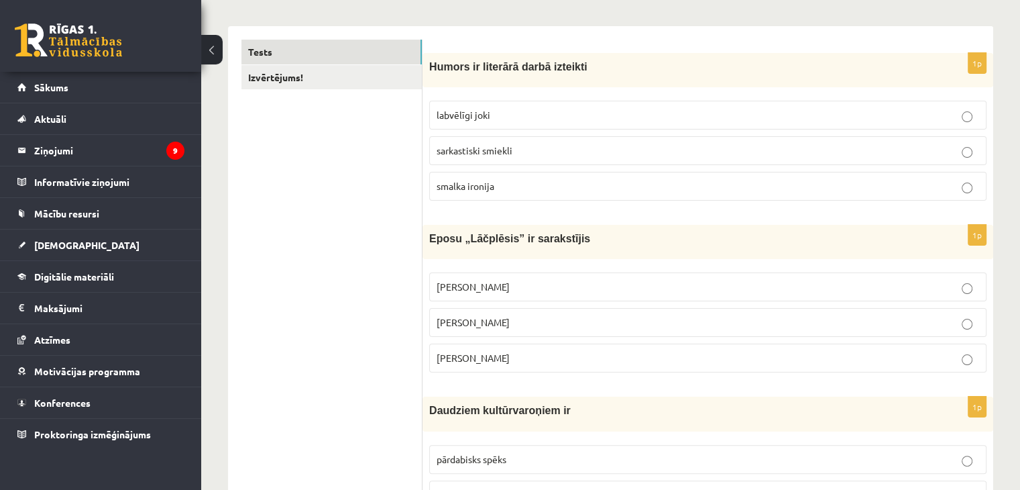
scroll to position [268, 0]
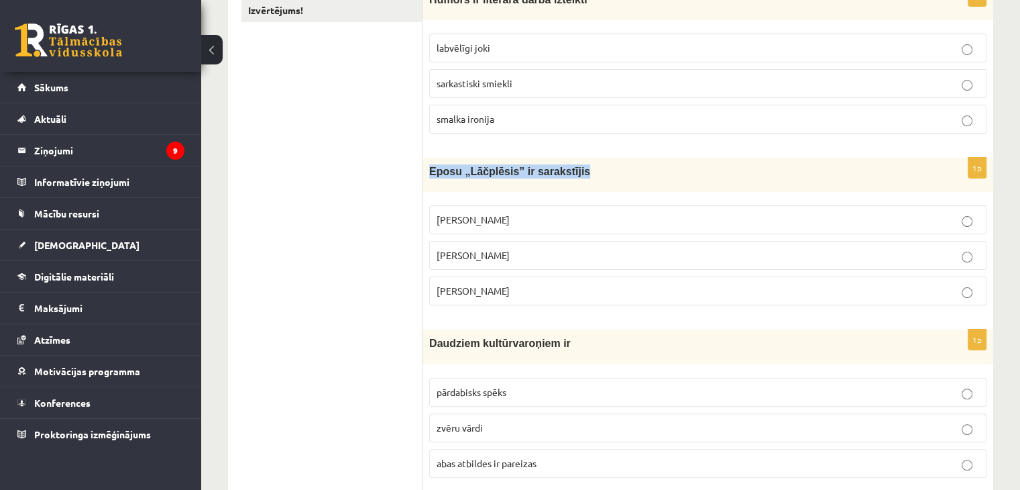
drag, startPoint x: 429, startPoint y: 170, endPoint x: 569, endPoint y: 179, distance: 139.8
click at [569, 179] on div "Eposu „Lāčplēsis” ir sarakstījis" at bounding box center [708, 175] width 571 height 34
copy span "Eposu „Lāčplēsis” ir sarakstījis"
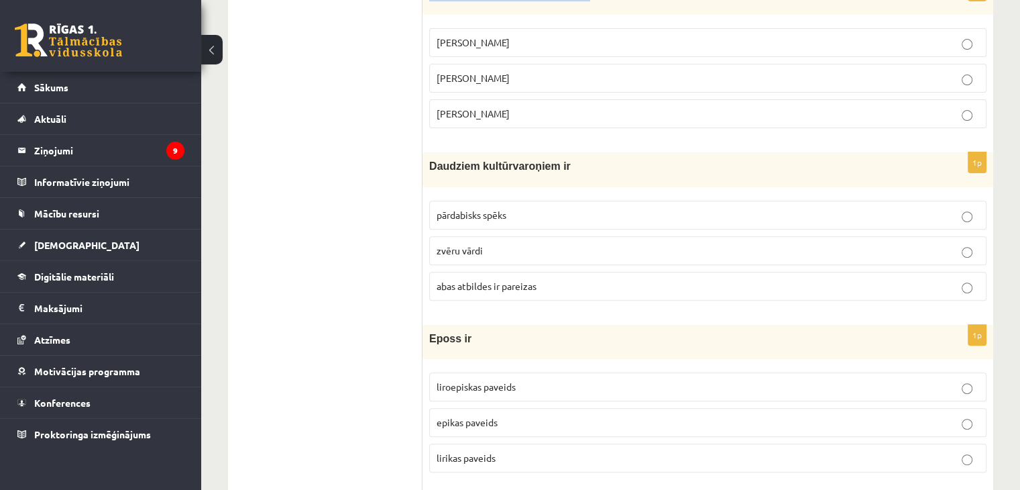
scroll to position [470, 0]
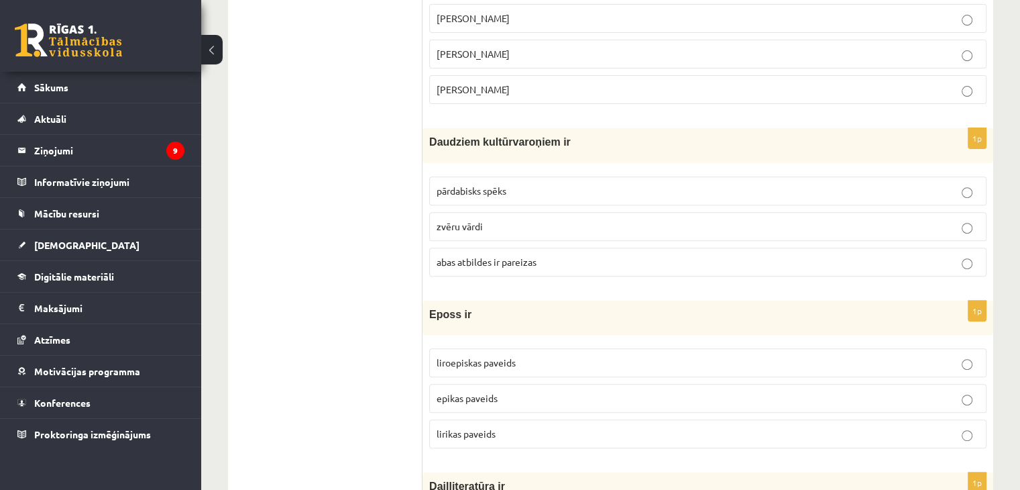
click at [434, 140] on span "Daudziem kultūrvaroņiem ir" at bounding box center [500, 141] width 142 height 11
drag, startPoint x: 429, startPoint y: 140, endPoint x: 563, endPoint y: 144, distance: 133.6
click at [563, 144] on p "Daudziem kultūrvaroņiem ir" at bounding box center [674, 142] width 490 height 14
copy span "Daudziem kultūrvaroņiem ir"
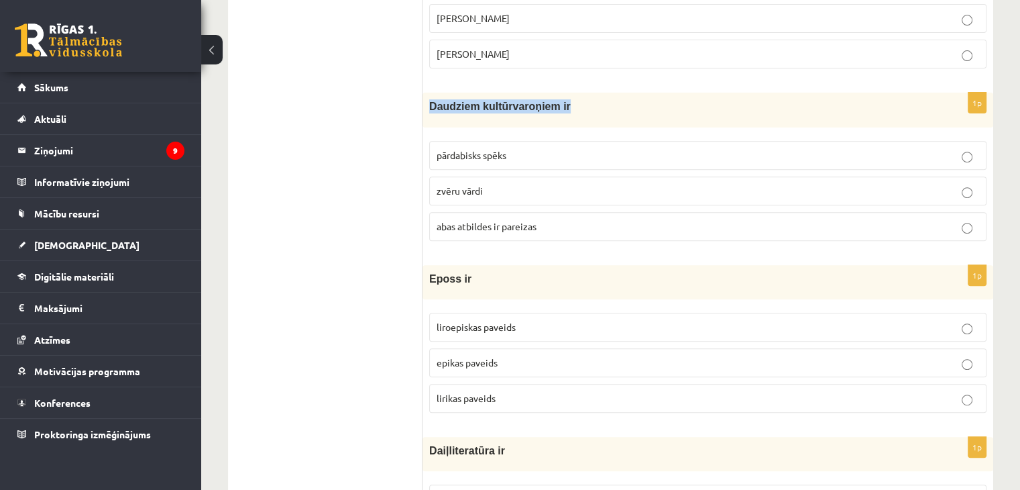
scroll to position [537, 0]
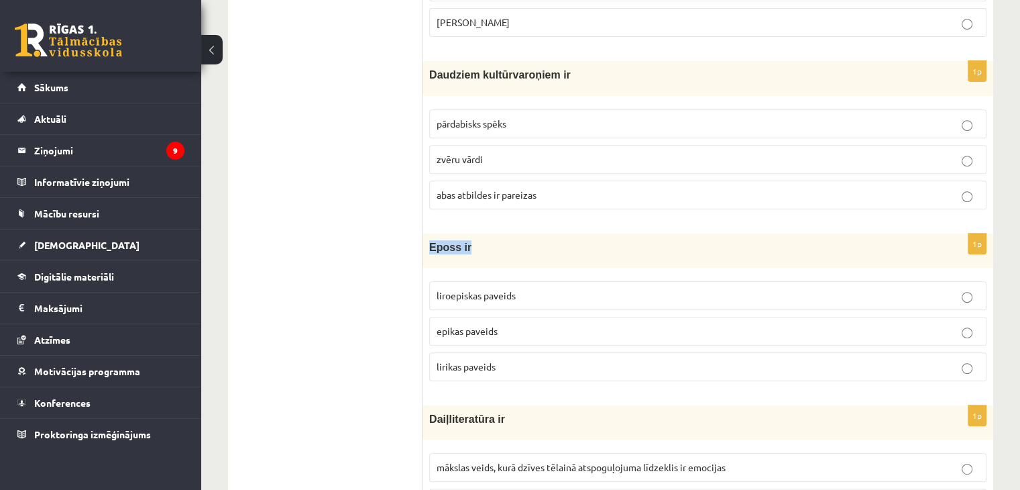
drag, startPoint x: 463, startPoint y: 241, endPoint x: 424, endPoint y: 244, distance: 39.0
click at [424, 244] on div "Eposs ir" at bounding box center [708, 250] width 571 height 34
copy span "Eposs ir"
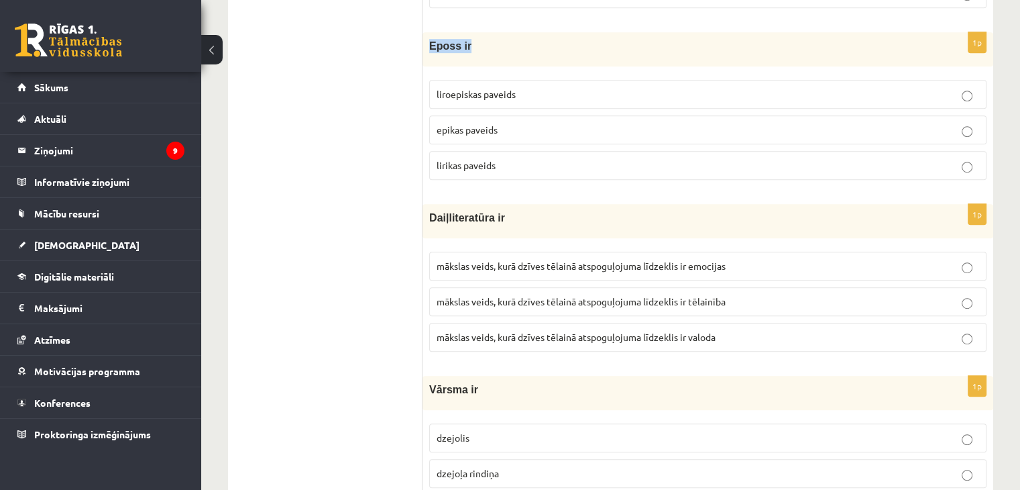
scroll to position [805, 0]
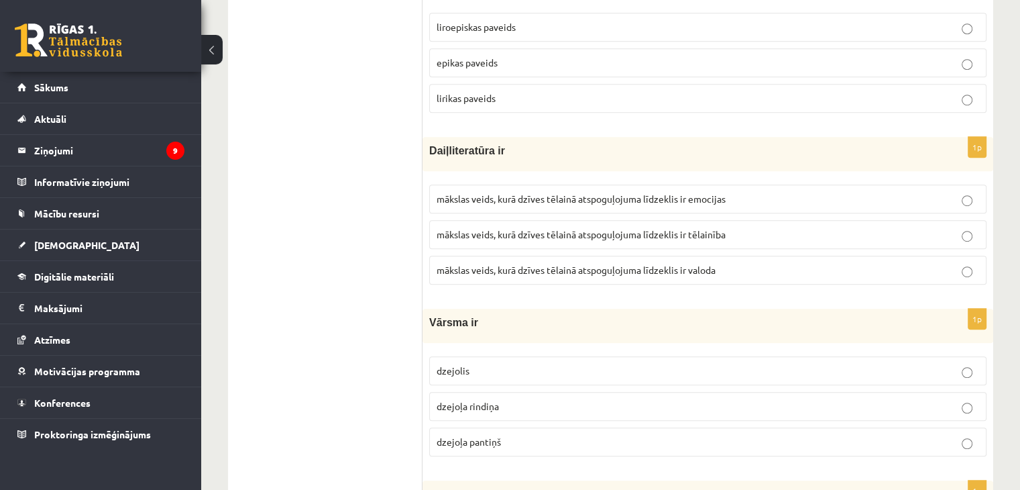
drag, startPoint x: 502, startPoint y: 148, endPoint x: 406, endPoint y: 142, distance: 95.4
click at [545, 321] on p "Vārsma ir" at bounding box center [674, 322] width 490 height 14
drag, startPoint x: 496, startPoint y: 148, endPoint x: 429, endPoint y: 145, distance: 67.2
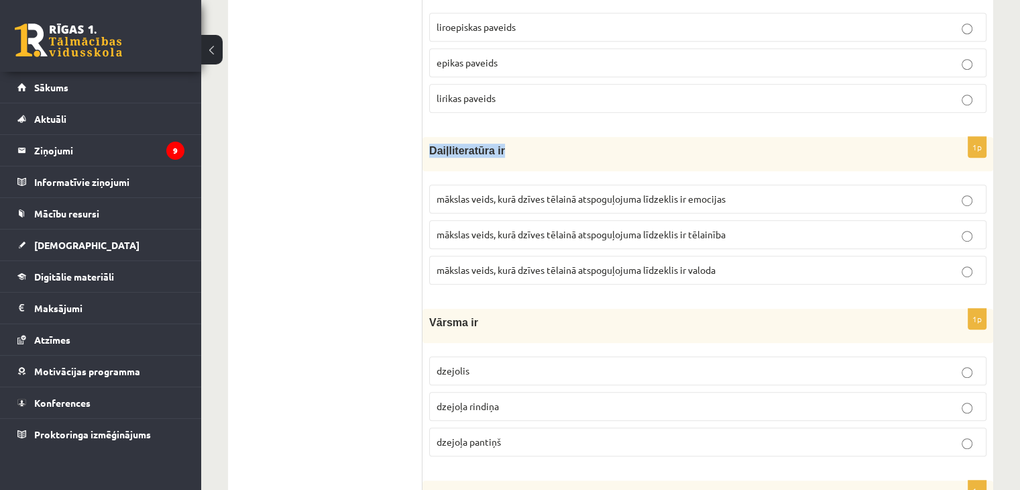
click at [429, 145] on span "Daiļliteratūra ir" at bounding box center [467, 150] width 76 height 11
copy span "Daiļliteratūra ir"
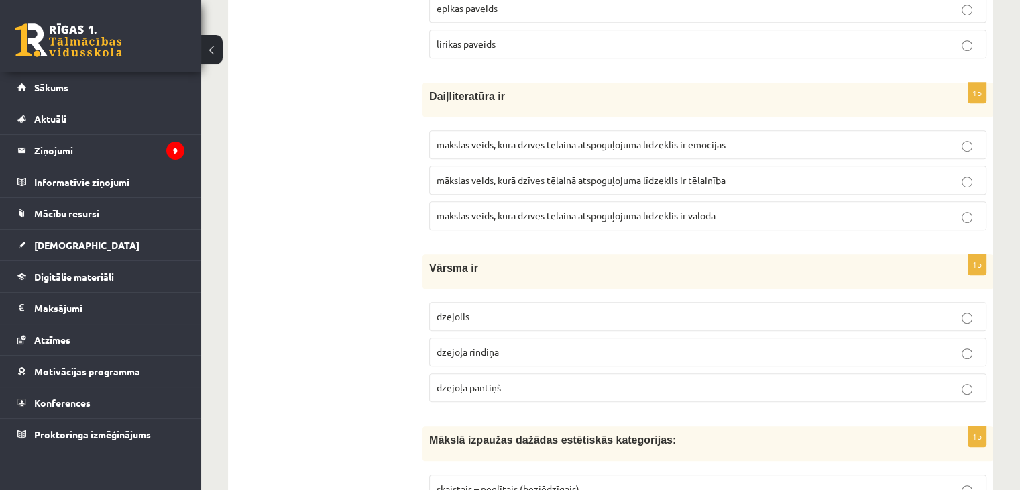
scroll to position [939, 0]
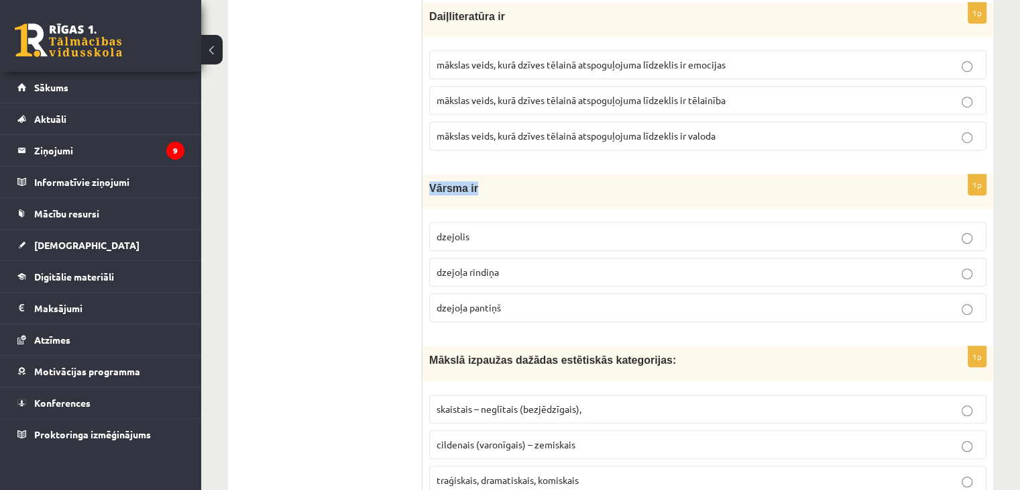
drag, startPoint x: 474, startPoint y: 181, endPoint x: 427, endPoint y: 183, distance: 47.0
click at [427, 183] on div "Vārsma ir" at bounding box center [708, 191] width 571 height 34
copy span "Vārsma ir"
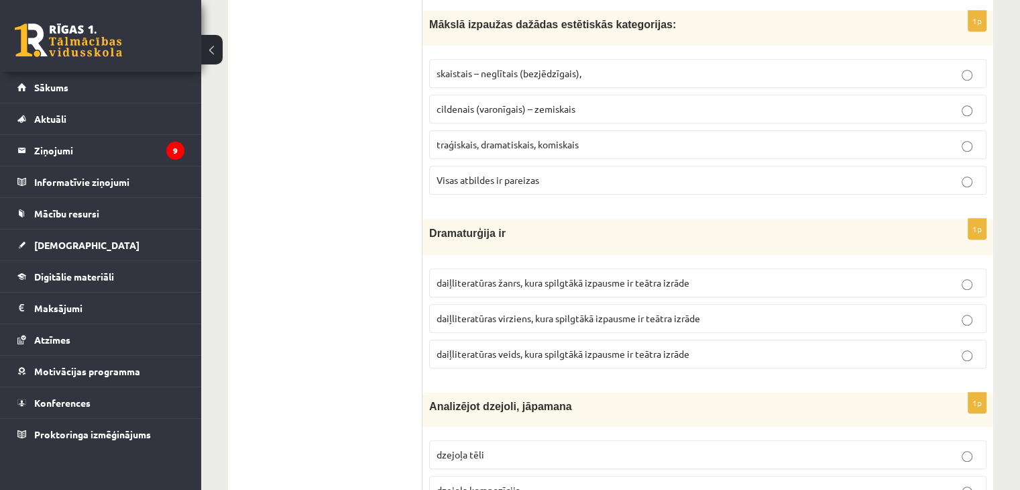
scroll to position [1342, 0]
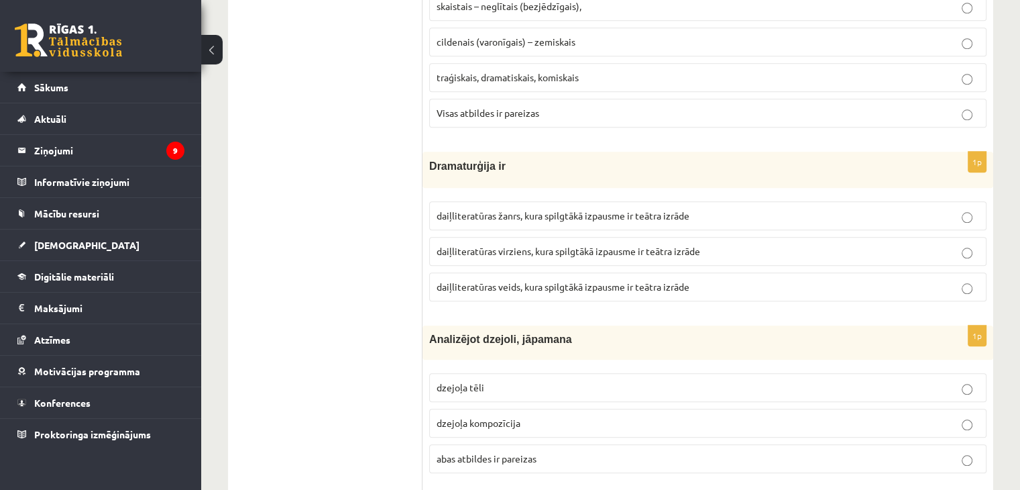
drag, startPoint x: 499, startPoint y: 156, endPoint x: 402, endPoint y: 148, distance: 97.0
drag, startPoint x: 366, startPoint y: 215, endPoint x: 383, endPoint y: 226, distance: 20.5
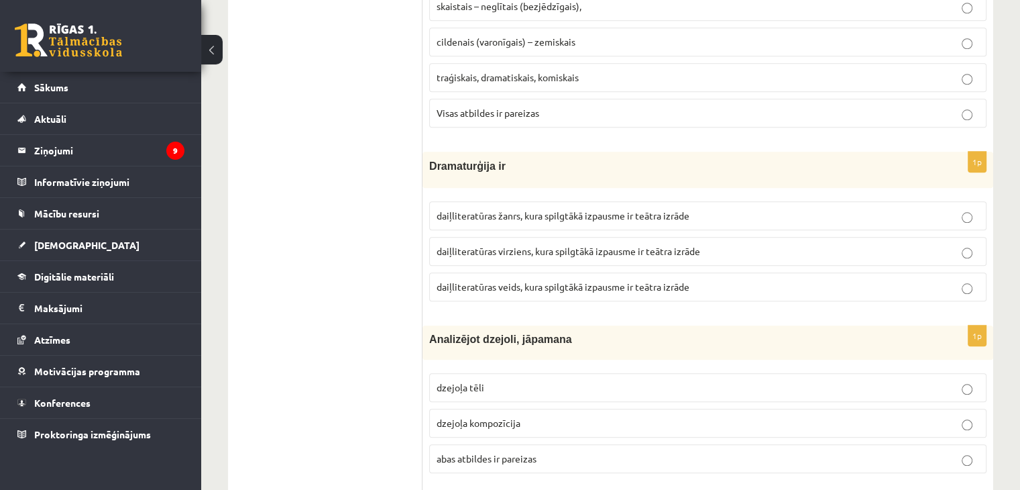
drag, startPoint x: 502, startPoint y: 162, endPoint x: 421, endPoint y: 154, distance: 80.8
drag, startPoint x: 569, startPoint y: 341, endPoint x: 549, endPoint y: 294, distance: 51.4
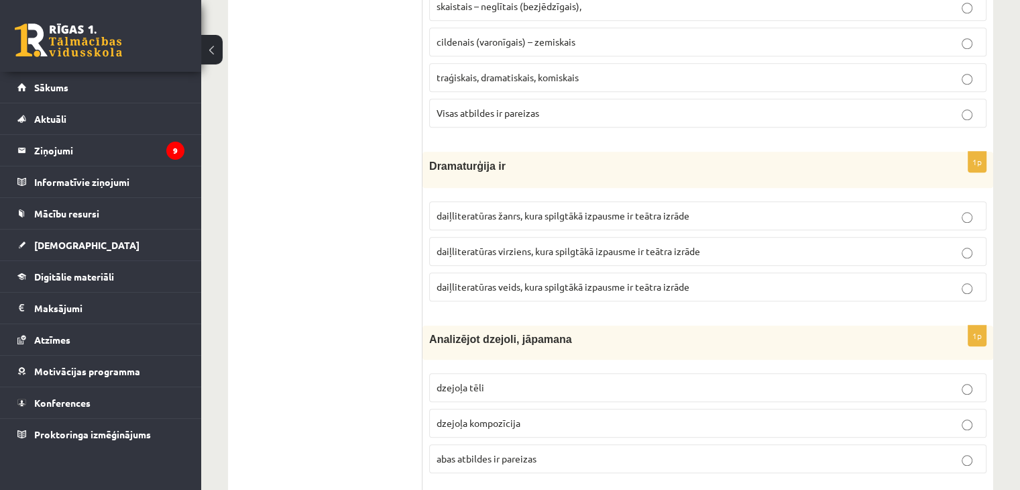
click at [567, 329] on div "Analizējot dzejoli, jāpamana" at bounding box center [708, 342] width 571 height 34
drag, startPoint x: 497, startPoint y: 156, endPoint x: 427, endPoint y: 160, distance: 69.9
click at [427, 160] on div "Dramaturģija ir" at bounding box center [708, 170] width 571 height 36
copy span "Dramaturģija ir"
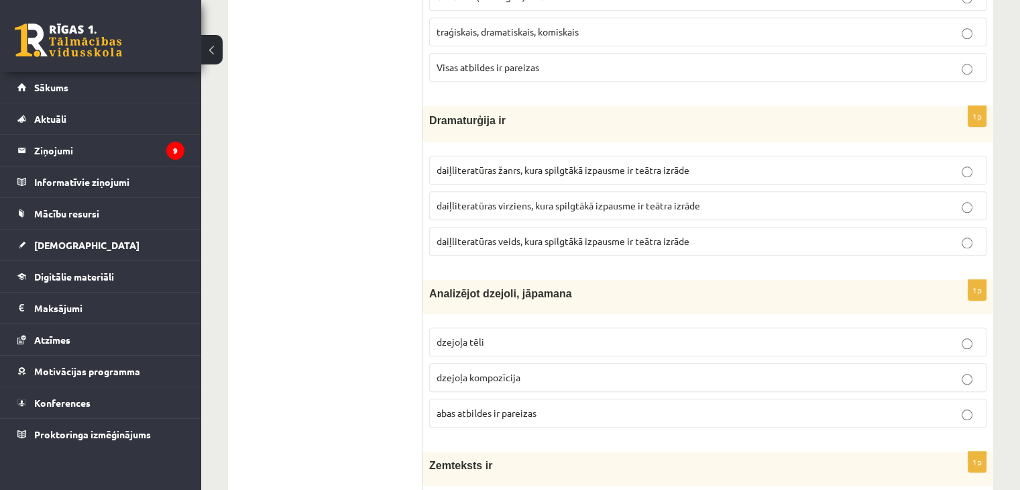
scroll to position [1409, 0]
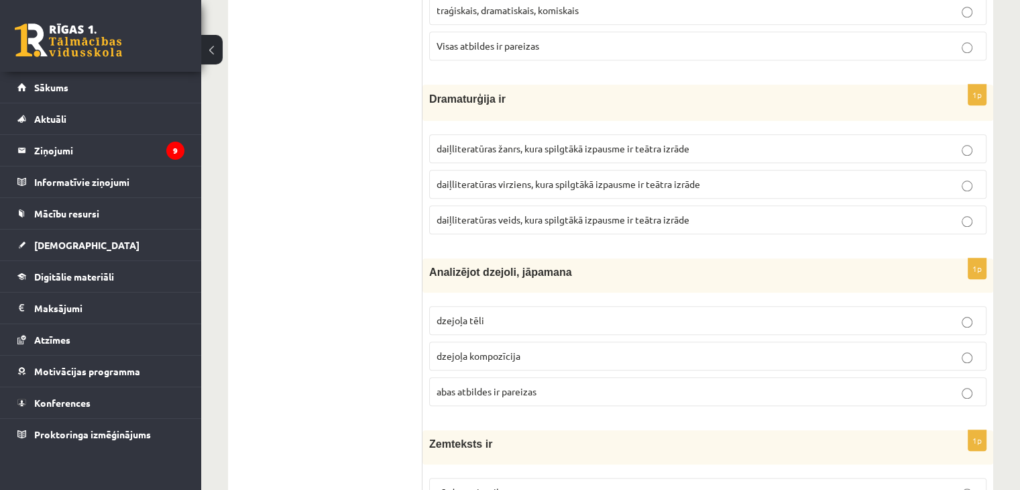
click at [973, 215] on p "daiļliteratūras veids, kura spilgtākā izpausme ir teātra izrāde" at bounding box center [708, 220] width 543 height 14
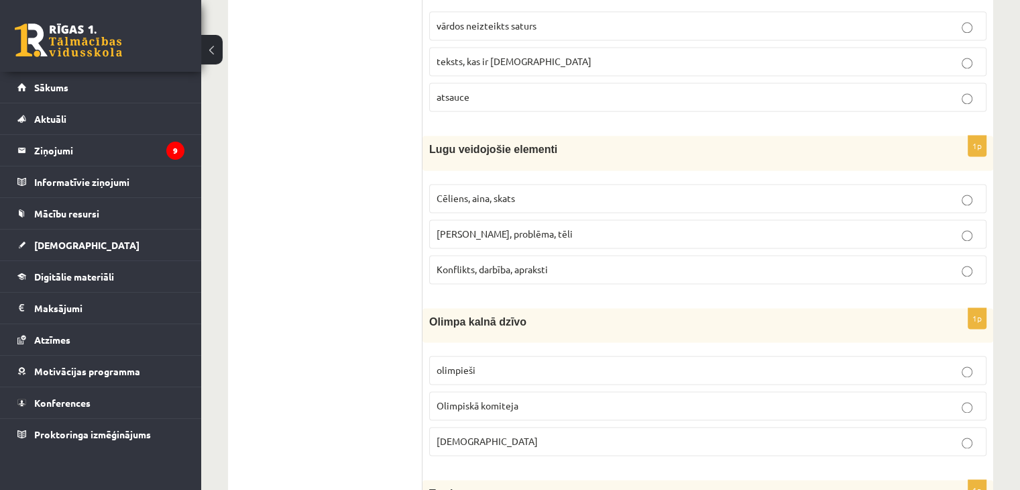
scroll to position [1878, 0]
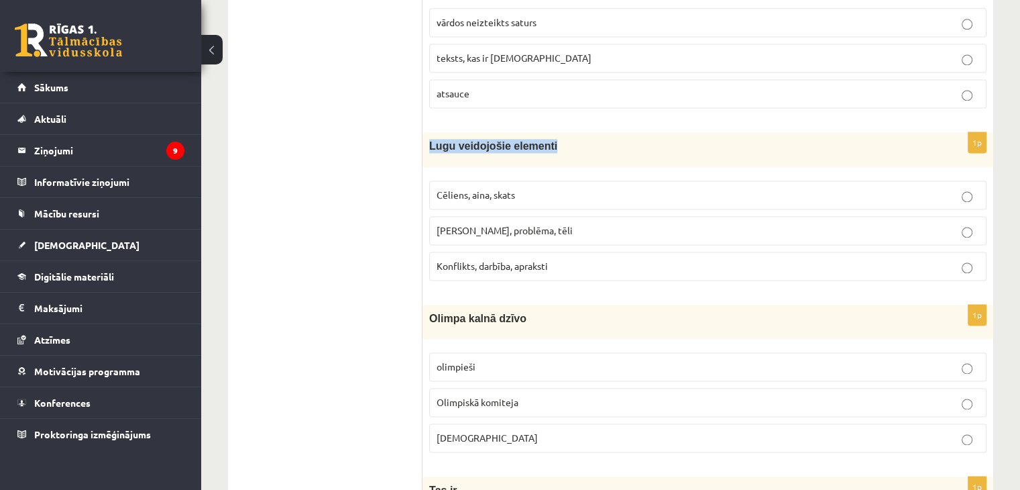
drag, startPoint x: 430, startPoint y: 135, endPoint x: 543, endPoint y: 140, distance: 113.5
click at [543, 140] on p "Lugu veidojošie elementi" at bounding box center [674, 146] width 490 height 14
copy span "Lugu veidojošie elementi"
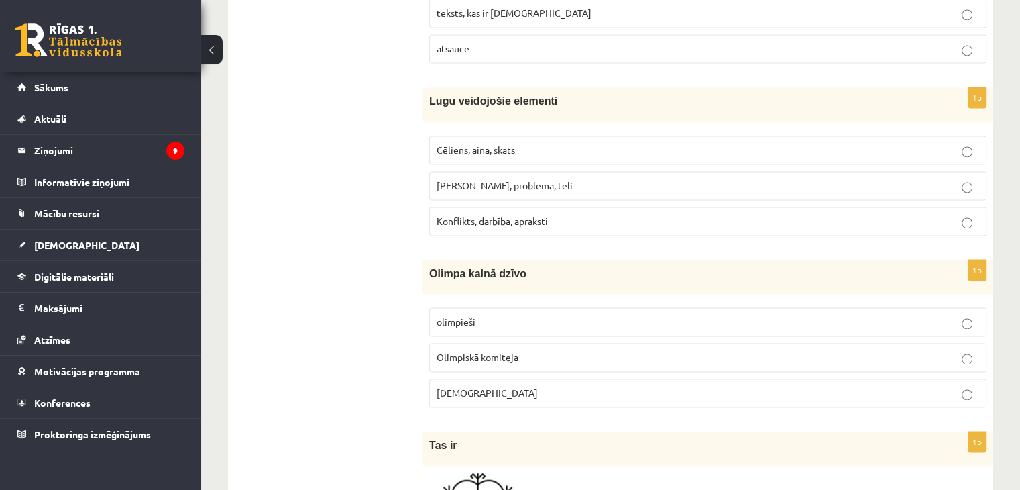
scroll to position [2012, 0]
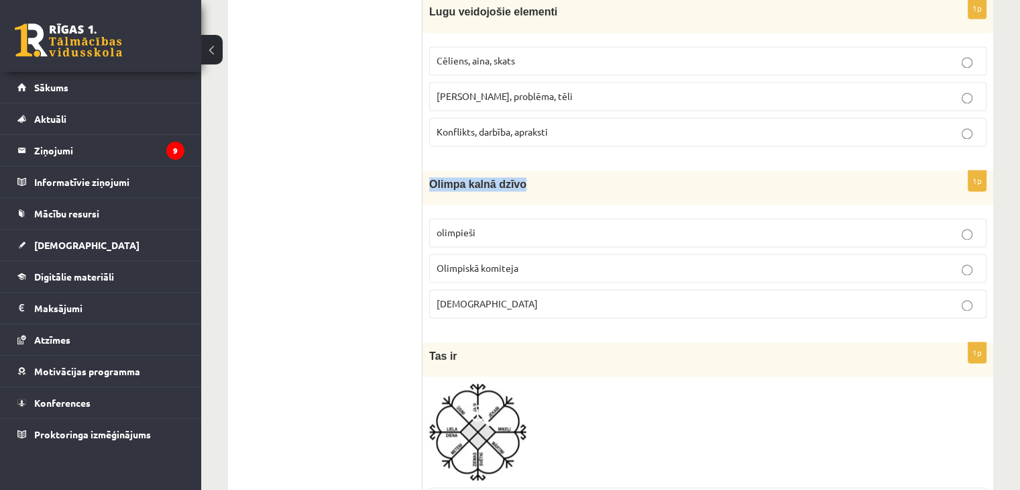
drag, startPoint x: 514, startPoint y: 176, endPoint x: 431, endPoint y: 173, distance: 83.9
click at [431, 177] on p "Olimpa kalnā dzīvo" at bounding box center [674, 184] width 490 height 14
copy span "Olimpa kalnā dzīvo"
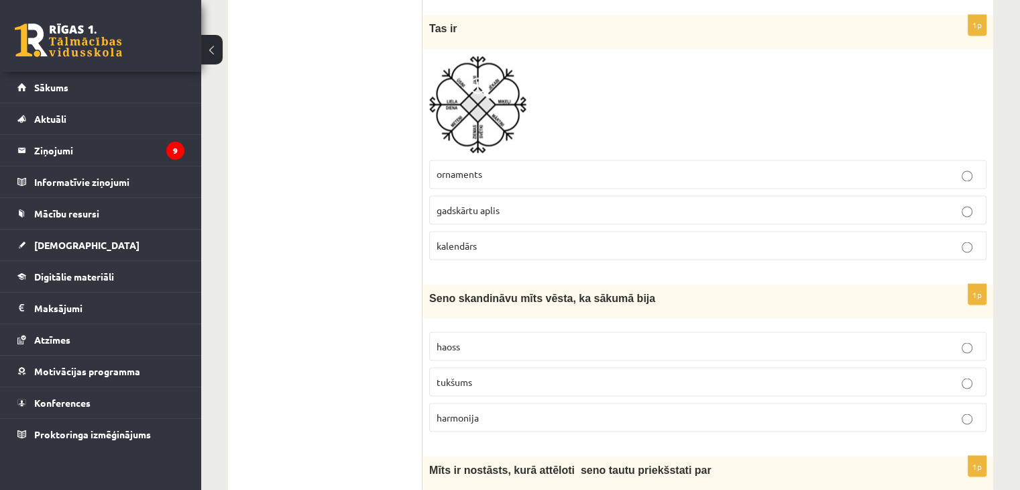
scroll to position [2348, 0]
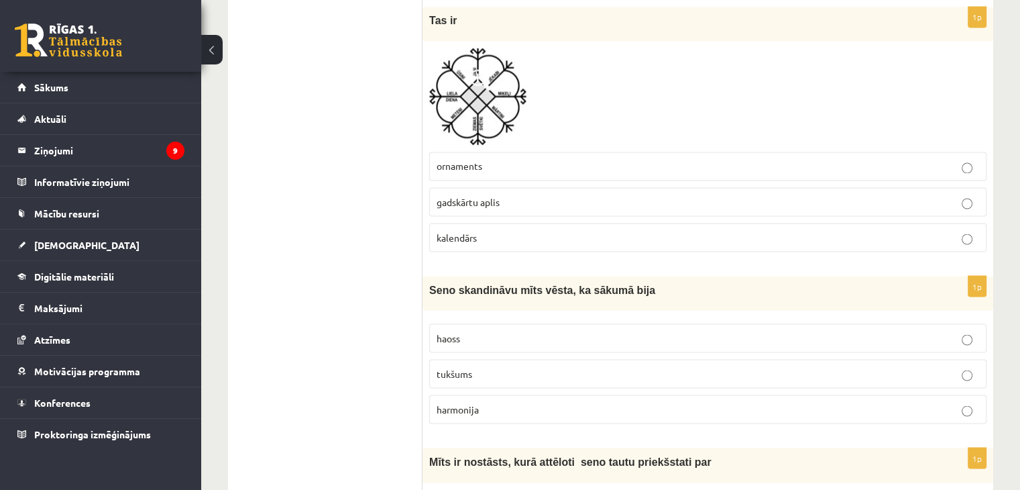
drag, startPoint x: 622, startPoint y: 277, endPoint x: 421, endPoint y: 278, distance: 201.2
click at [429, 280] on div "Seno skandināvu mīts vēsta, ka sākumā bija" at bounding box center [708, 293] width 571 height 34
click at [447, 294] on div "Seno skandināvu mīts vēsta, ka sākumā bija" at bounding box center [708, 293] width 571 height 34
click at [551, 461] on div "Mīts ir nostāsts, kurā attēloti seno tautu priekšstati par" at bounding box center [708, 464] width 571 height 34
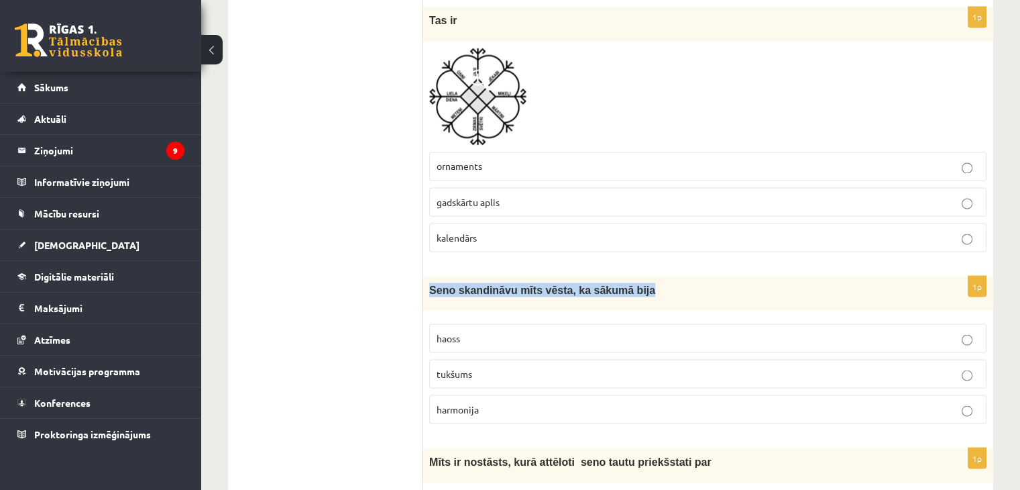
drag, startPoint x: 429, startPoint y: 280, endPoint x: 622, endPoint y: 282, distance: 192.5
click at [622, 284] on span "Seno skandināvu mīts vēsta, ka sākumā bija" at bounding box center [542, 289] width 226 height 11
copy span "Seno skandināvu mīts vēsta, ka sākumā bija"
drag, startPoint x: 288, startPoint y: 254, endPoint x: 298, endPoint y: 258, distance: 11.2
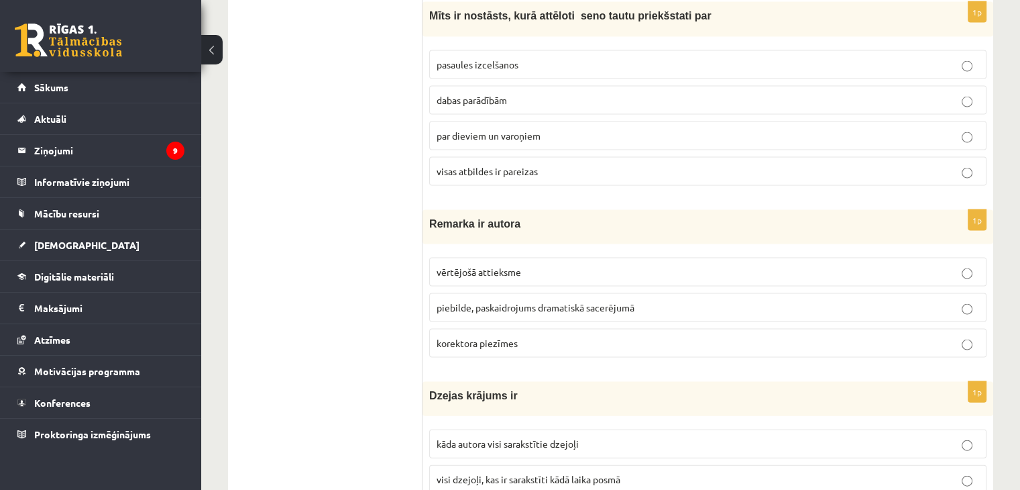
scroll to position [2817, 0]
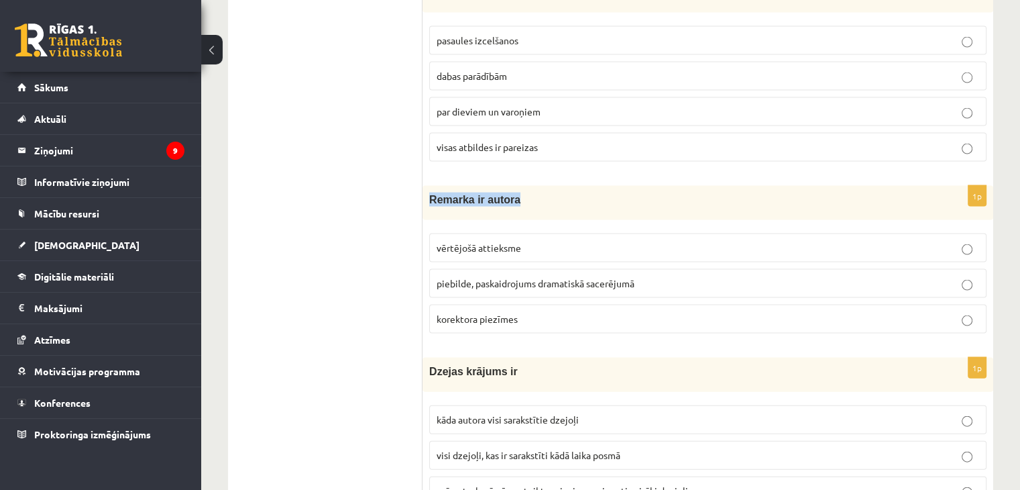
drag, startPoint x: 510, startPoint y: 185, endPoint x: 429, endPoint y: 178, distance: 80.8
click at [429, 193] on p "Remarka ir autora" at bounding box center [674, 200] width 490 height 14
copy span "Remarka ir autora"
click at [326, 185] on ul "Tests Izvērtējums!" at bounding box center [331, 182] width 181 height 5517
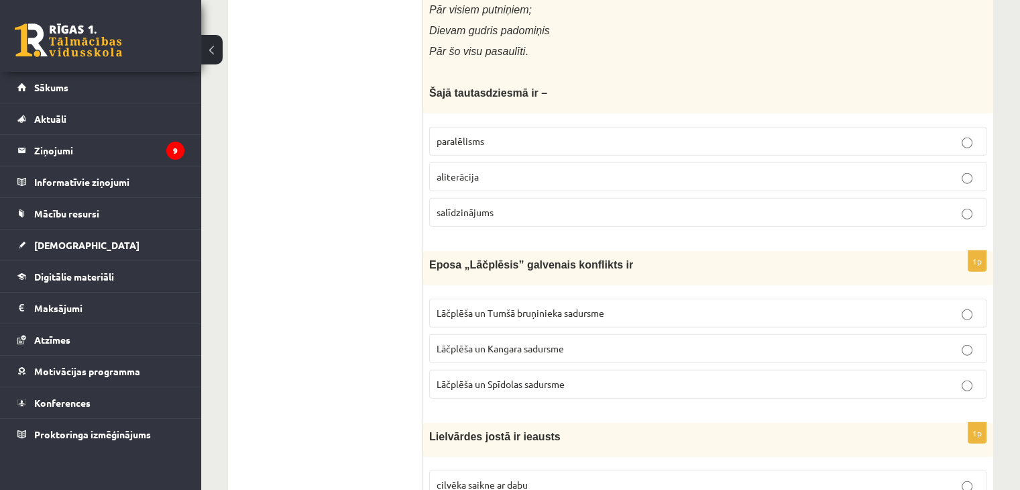
scroll to position [3555, 0]
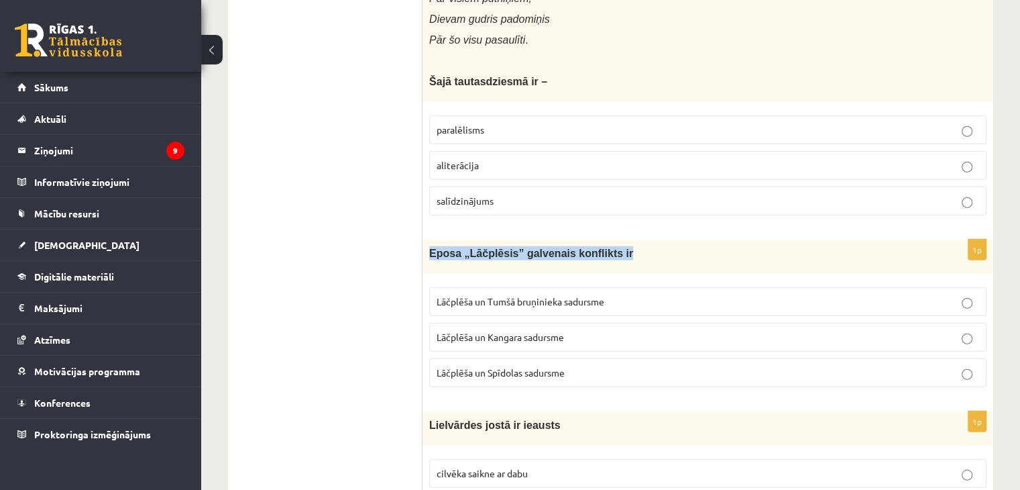
drag, startPoint x: 429, startPoint y: 236, endPoint x: 601, endPoint y: 233, distance: 171.7
click at [598, 248] on span "Eposa „Lāčplēsis” galvenais konflikts ir" at bounding box center [531, 253] width 204 height 11
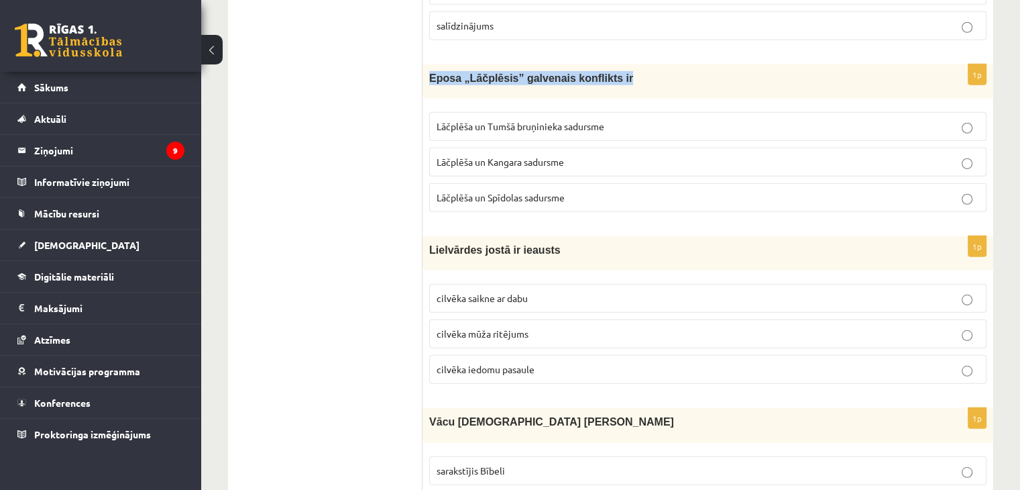
scroll to position [3756, 0]
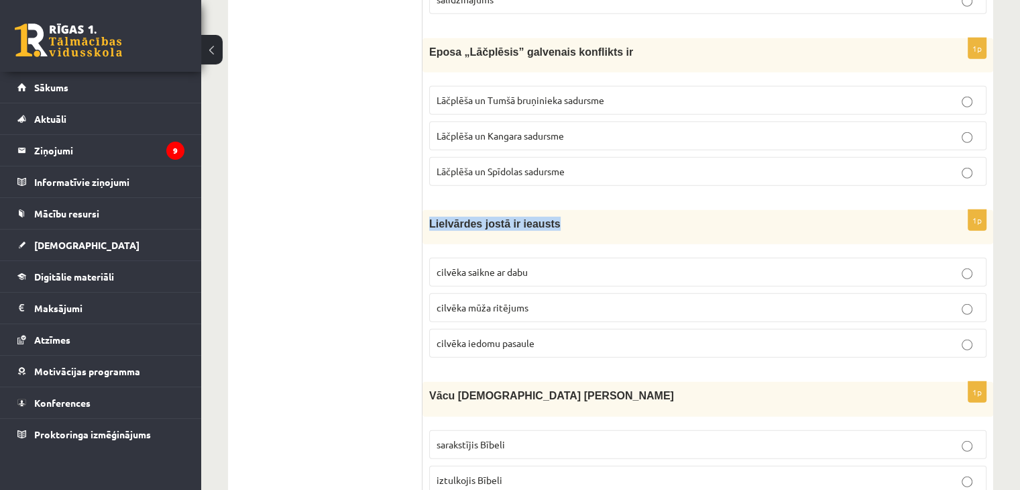
drag, startPoint x: 539, startPoint y: 203, endPoint x: 427, endPoint y: 207, distance: 112.7
click at [427, 210] on div "Lielvārdes jostā ir ieausts" at bounding box center [708, 227] width 571 height 34
click at [979, 265] on p "cilvēka saikne ar dabu" at bounding box center [708, 272] width 543 height 14
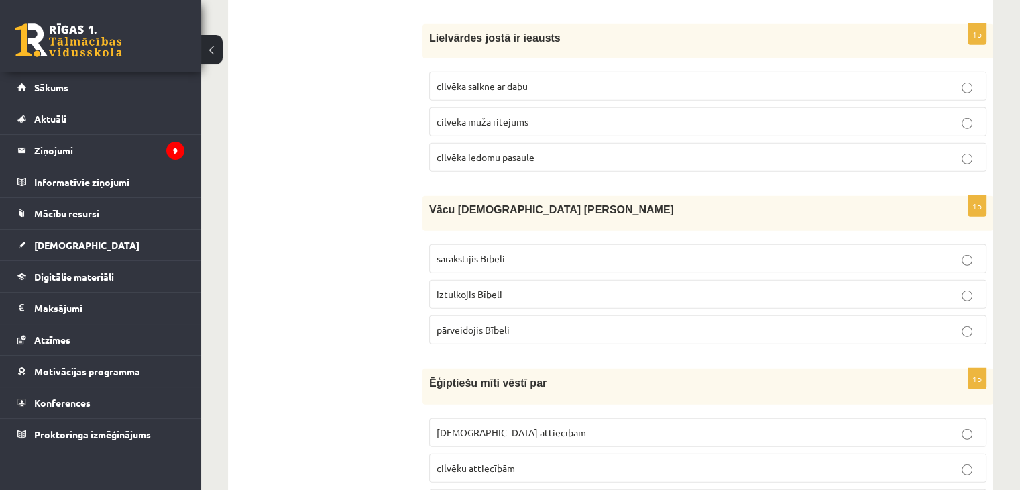
scroll to position [3958, 0]
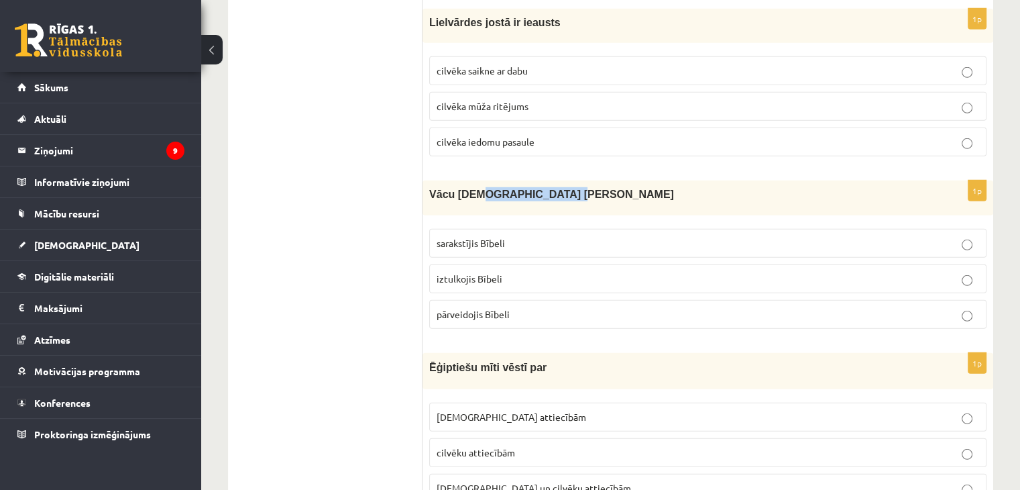
drag, startPoint x: 540, startPoint y: 176, endPoint x: 476, endPoint y: 170, distance: 64.7
click at [476, 188] on span "Vācu mācītājs Ernsts Gliks" at bounding box center [551, 193] width 245 height 11
drag, startPoint x: 431, startPoint y: 174, endPoint x: 542, endPoint y: 175, distance: 110.7
click at [542, 188] on span "Vācu mācītājs Ernsts Gliks" at bounding box center [551, 193] width 245 height 11
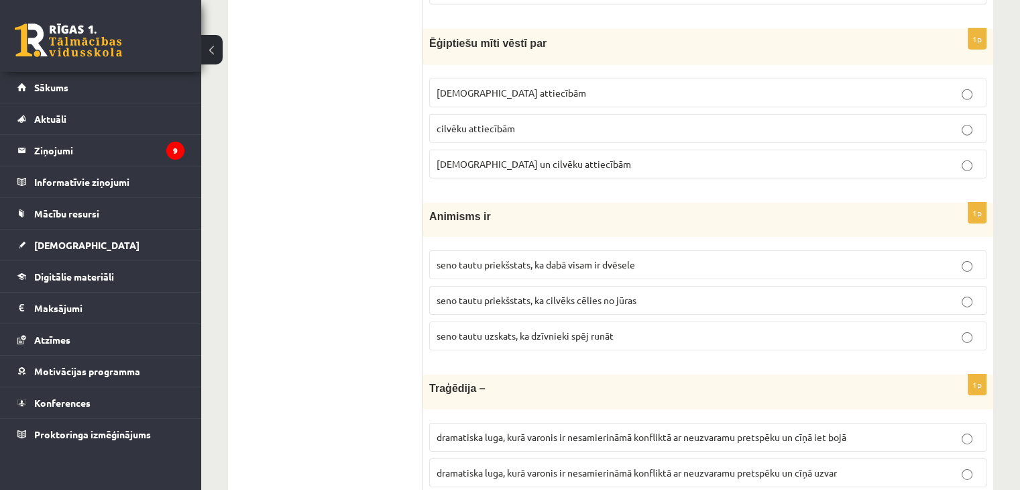
scroll to position [4293, 0]
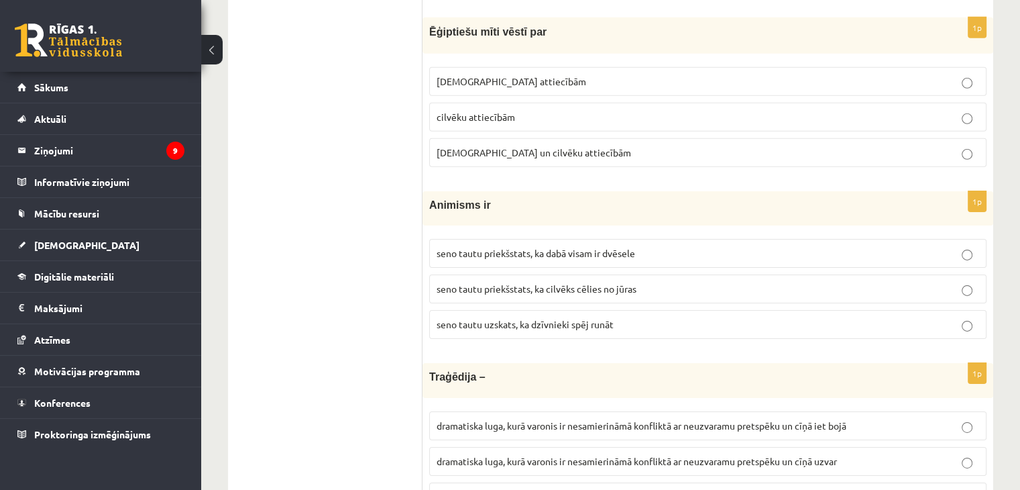
drag, startPoint x: 485, startPoint y: 186, endPoint x: 419, endPoint y: 183, distance: 66.5
click at [459, 232] on fieldset "seno tautu priekšstats, ka dabā visam ir dvēsele seno tautu priekšstats, ka cil…" at bounding box center [707, 287] width 557 height 111
drag, startPoint x: 430, startPoint y: 184, endPoint x: 480, endPoint y: 184, distance: 50.3
click at [480, 199] on span "Animisms ir" at bounding box center [460, 204] width 62 height 11
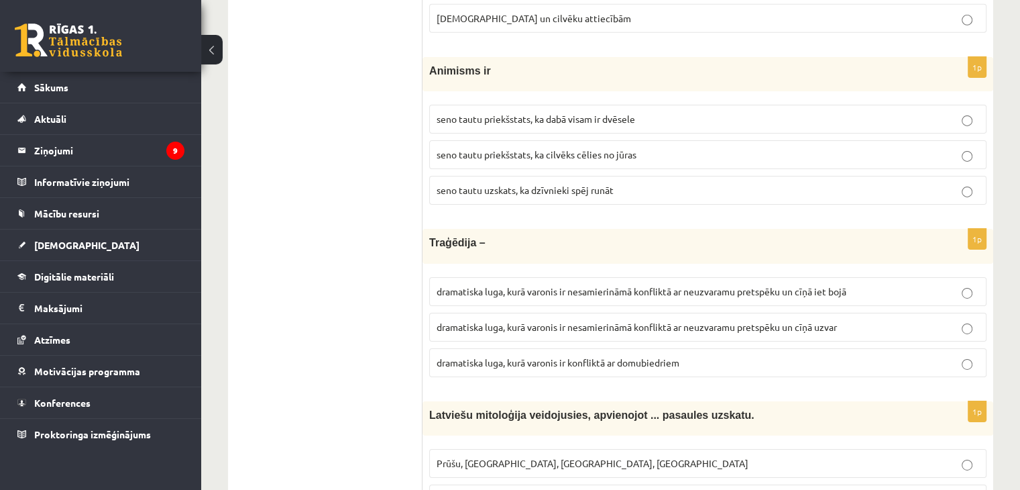
scroll to position [4561, 0]
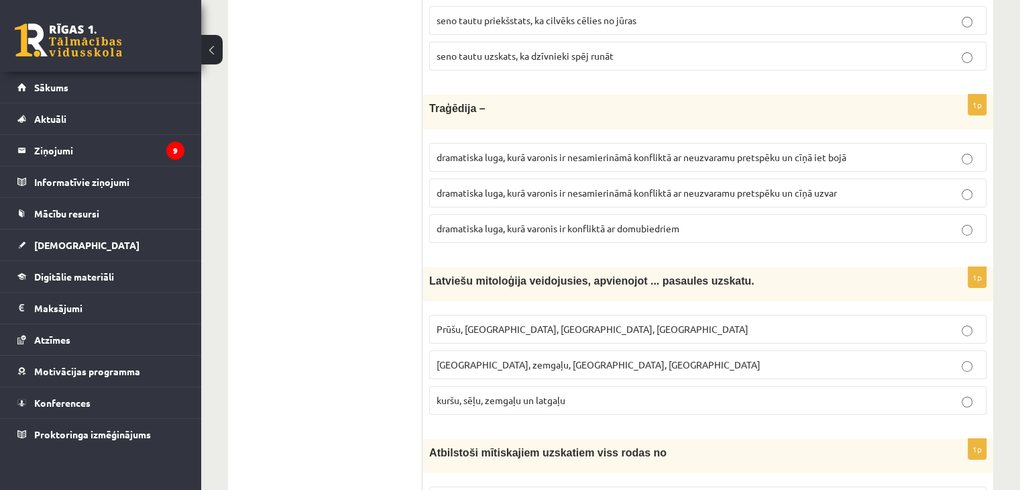
click at [961, 150] on p "dramatiska luga, kurā varonis ir nesamierināmā konfliktā ar neuzvaramu pretspēk…" at bounding box center [708, 157] width 543 height 14
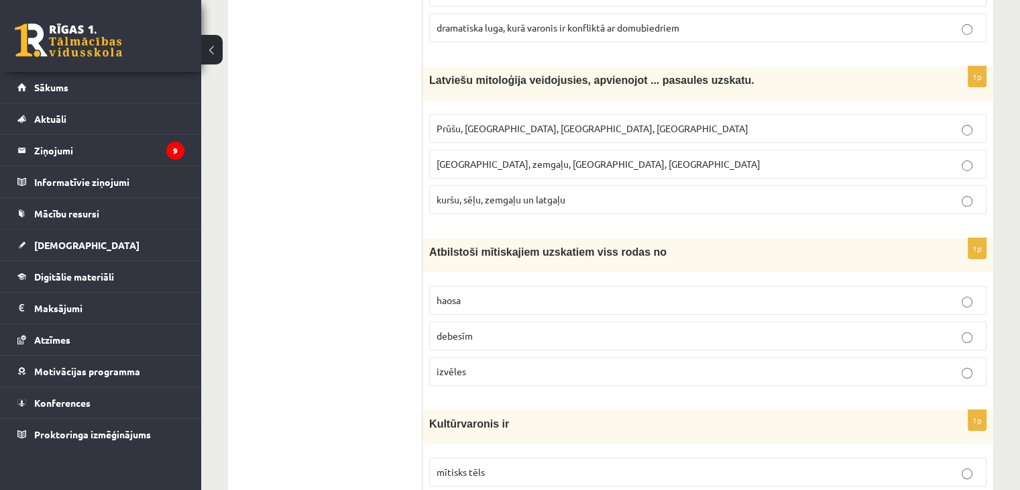
scroll to position [4763, 0]
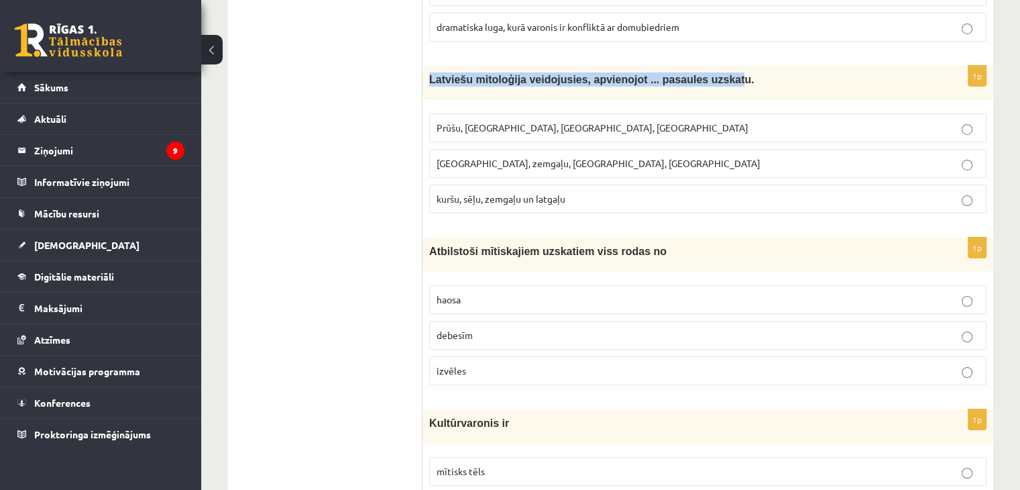
drag, startPoint x: 703, startPoint y: 58, endPoint x: 428, endPoint y: 58, distance: 275.0
click at [428, 66] on div "Latviešu mitoloģija veidojusies, apvienojot ... pasaules uzskatu." at bounding box center [708, 83] width 571 height 34
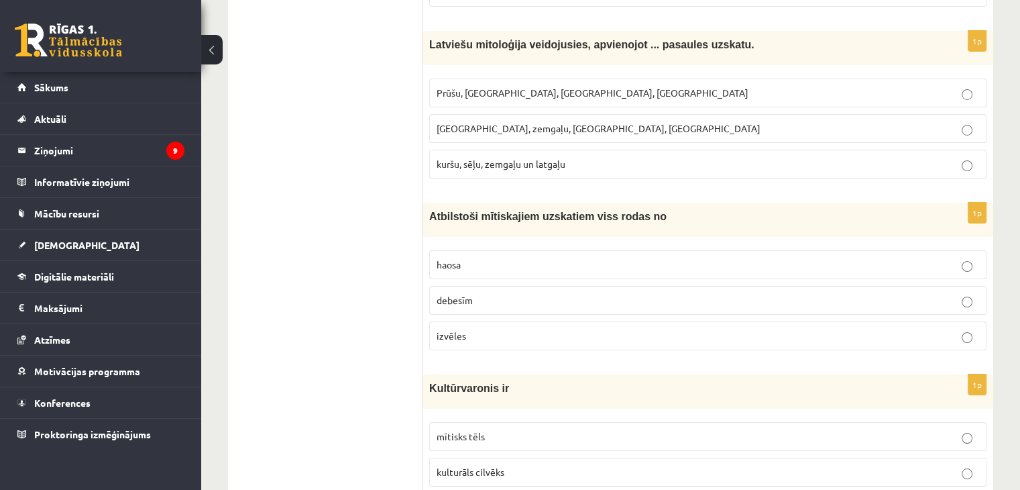
scroll to position [4830, 0]
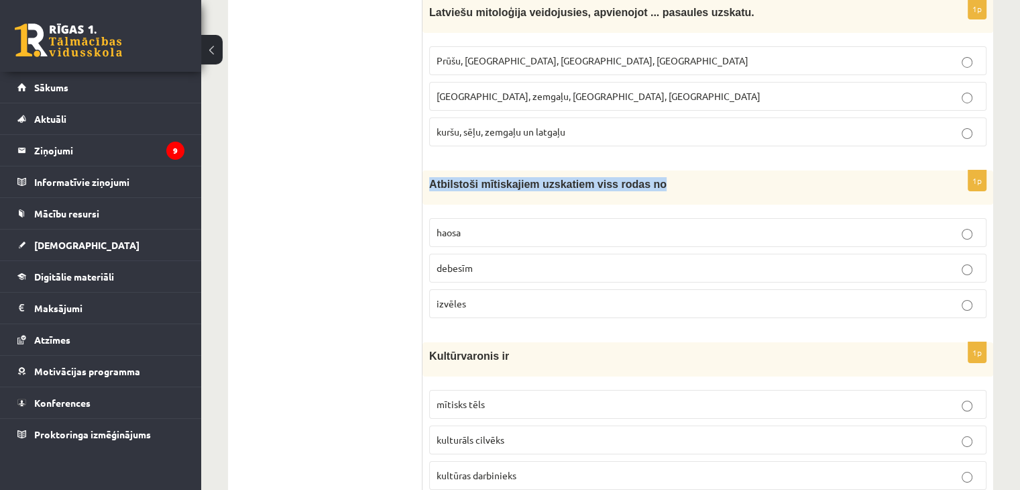
drag, startPoint x: 427, startPoint y: 159, endPoint x: 632, endPoint y: 167, distance: 204.7
click at [632, 170] on div "Atbilstoši mītiskajiem uzskatiem viss rodas no" at bounding box center [708, 187] width 571 height 34
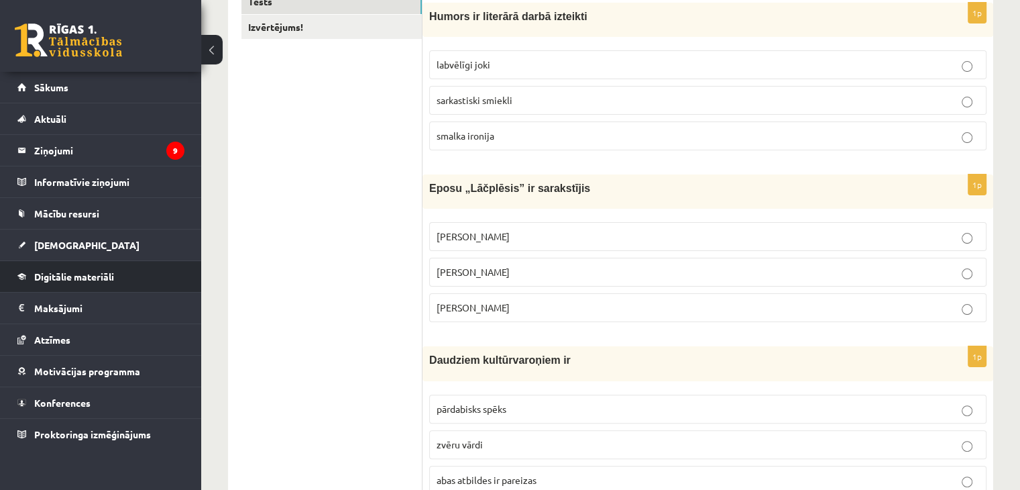
scroll to position [0, 0]
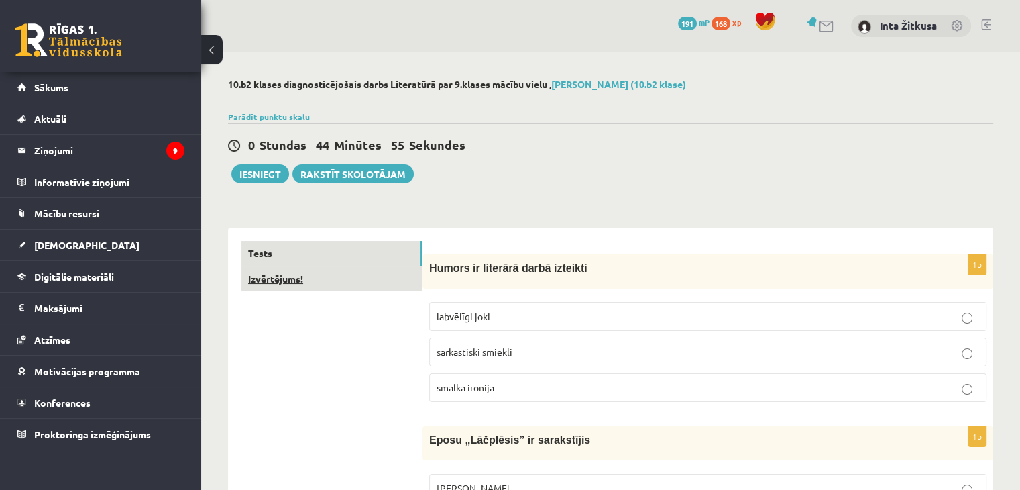
click at [294, 278] on link "Izvērtējums!" at bounding box center [331, 278] width 180 height 25
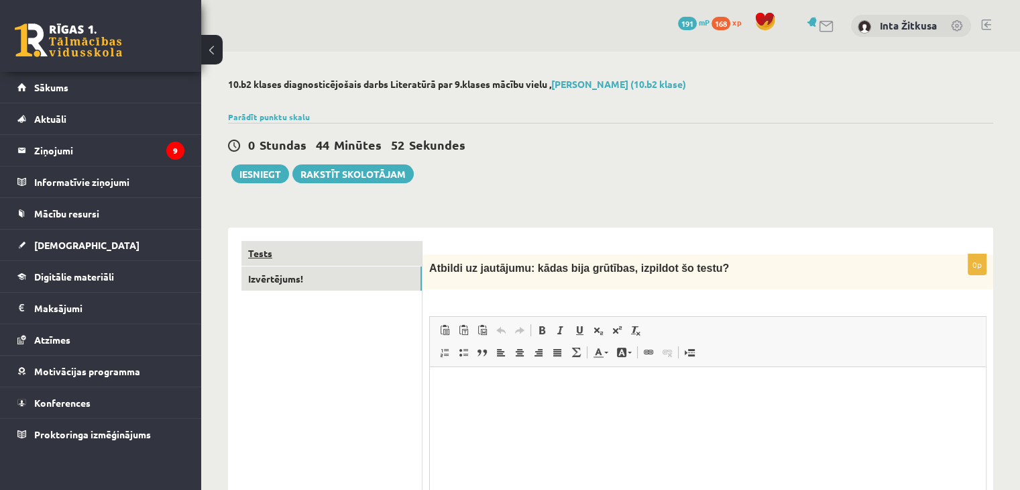
click at [296, 250] on link "Tests" at bounding box center [331, 253] width 180 height 25
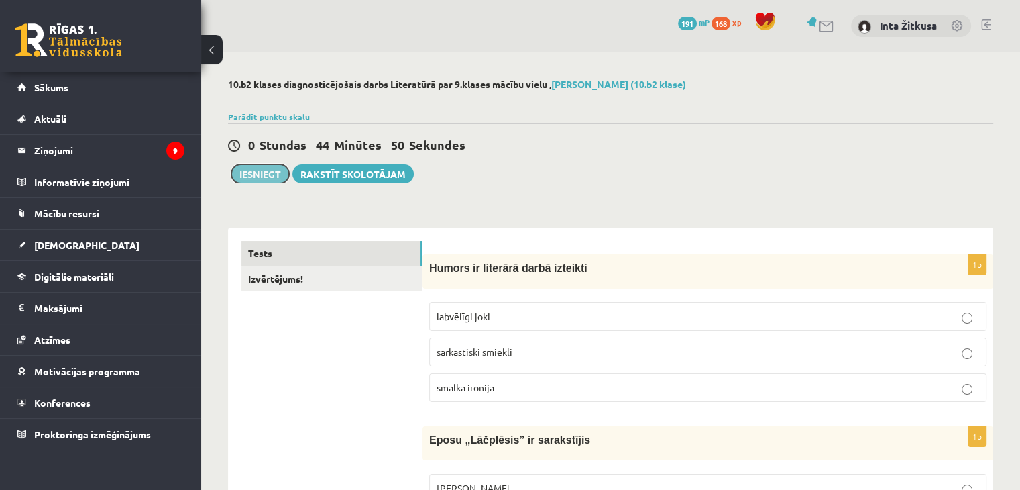
click at [262, 174] on button "Iesniegt" at bounding box center [260, 173] width 58 height 19
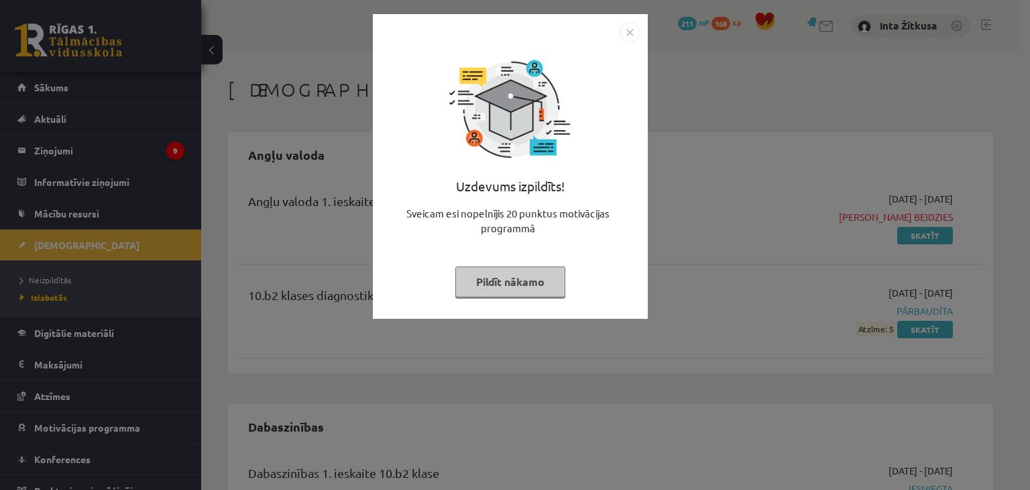
click at [625, 32] on img "Close" at bounding box center [630, 32] width 20 height 20
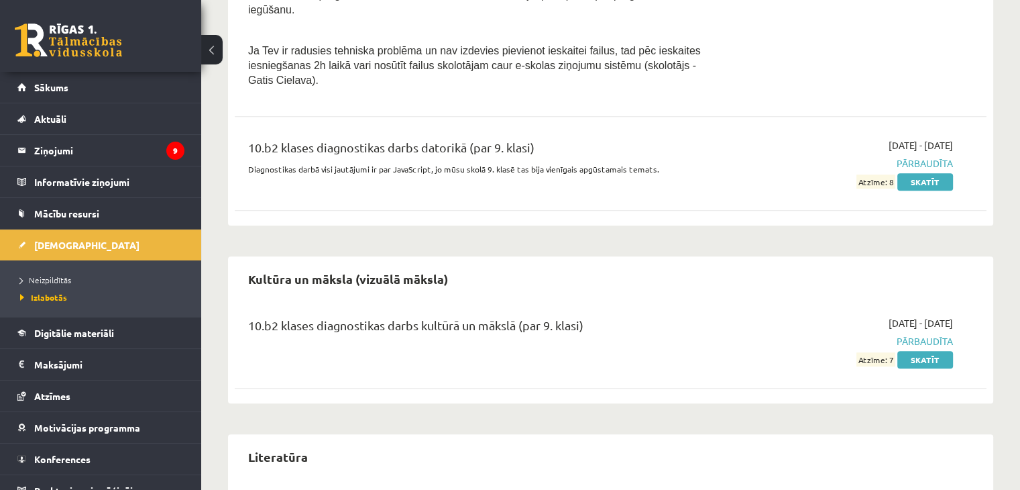
scroll to position [1030, 0]
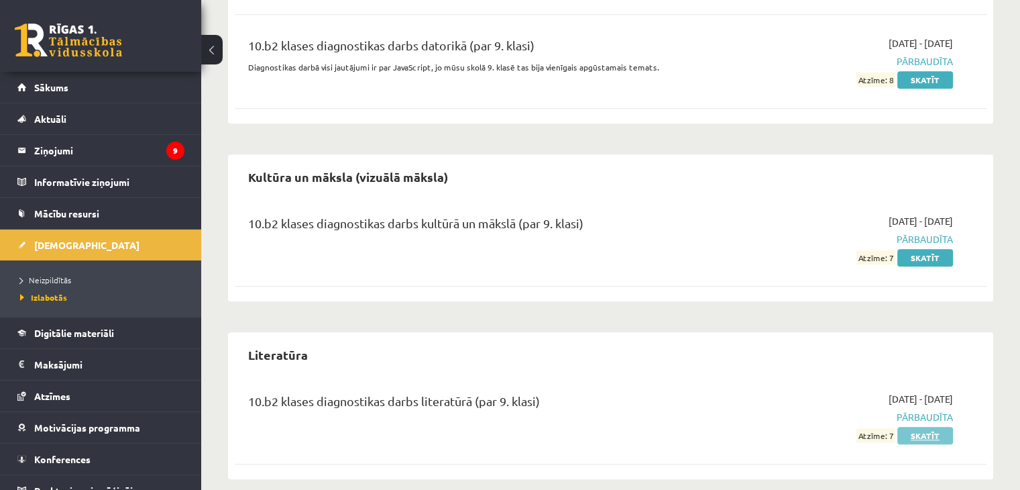
click at [920, 427] on link "Skatīt" at bounding box center [926, 435] width 56 height 17
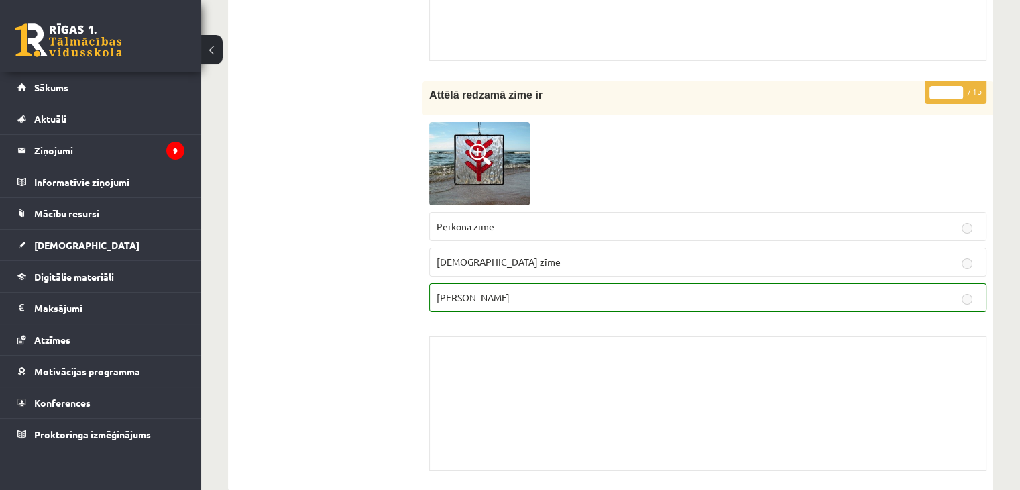
scroll to position [9885, 0]
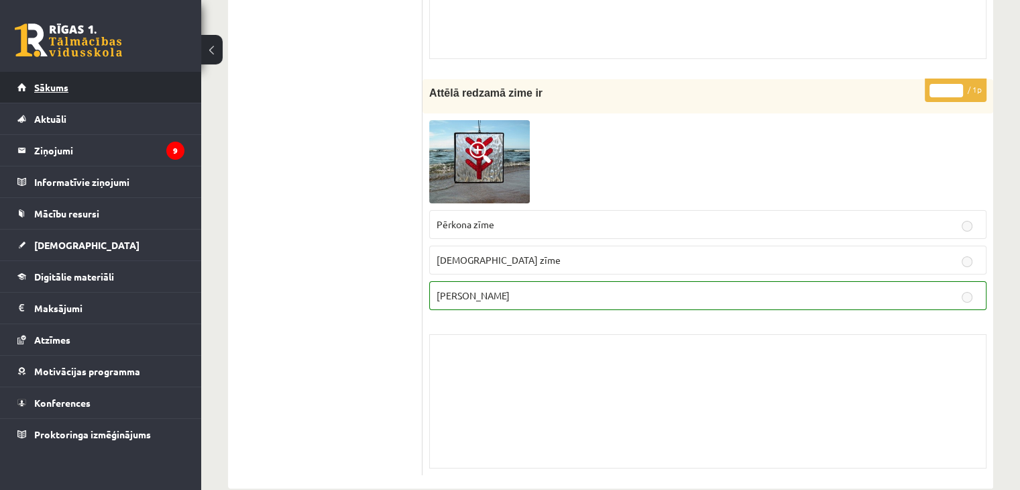
click at [34, 92] on span "Sākums" at bounding box center [51, 87] width 34 height 12
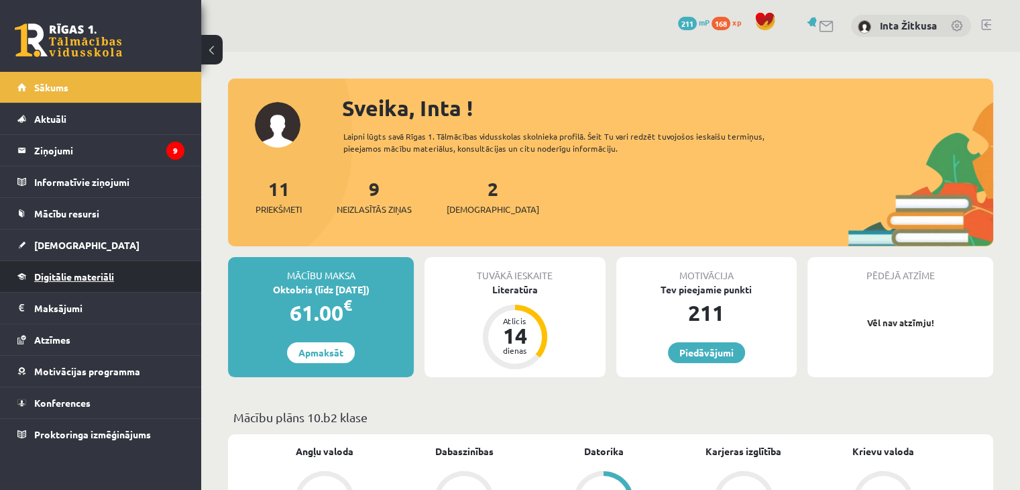
click at [89, 275] on span "Digitālie materiāli" at bounding box center [74, 276] width 80 height 12
